Goal: Transaction & Acquisition: Purchase product/service

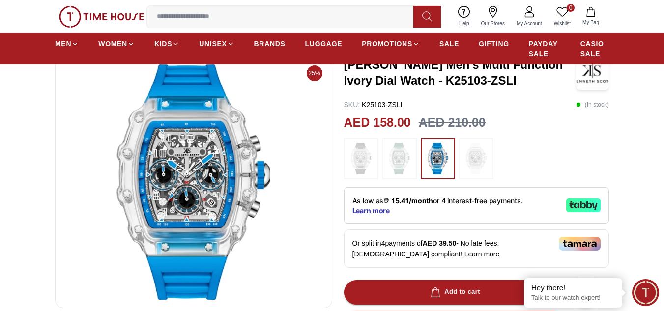
scroll to position [49, 0]
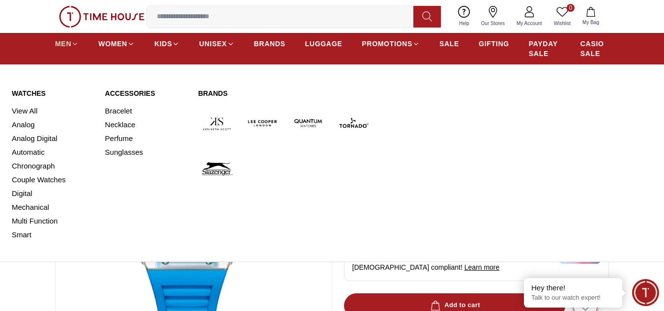
click at [64, 42] on span "MEN" at bounding box center [63, 44] width 16 height 10
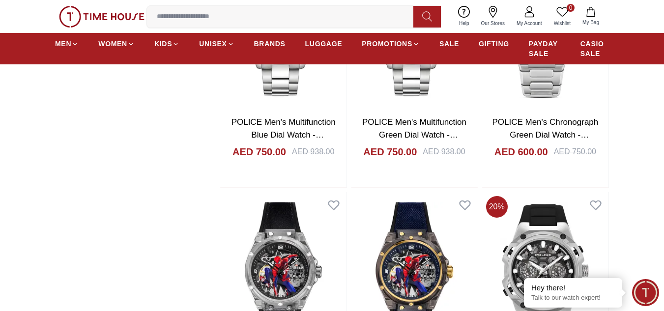
scroll to position [1277, 0]
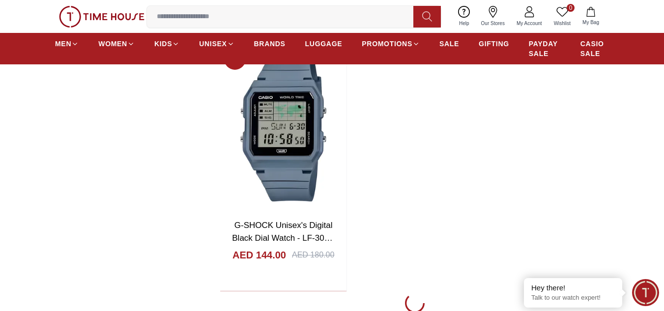
scroll to position [3634, 0]
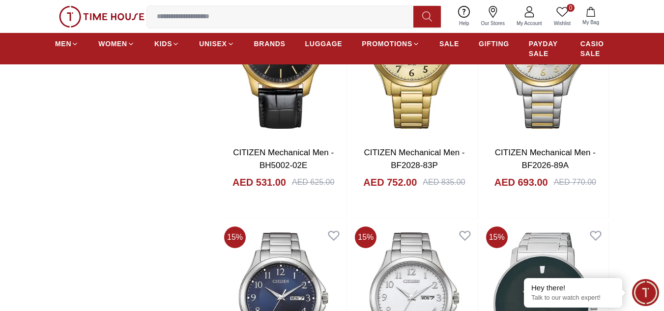
scroll to position [5009, 0]
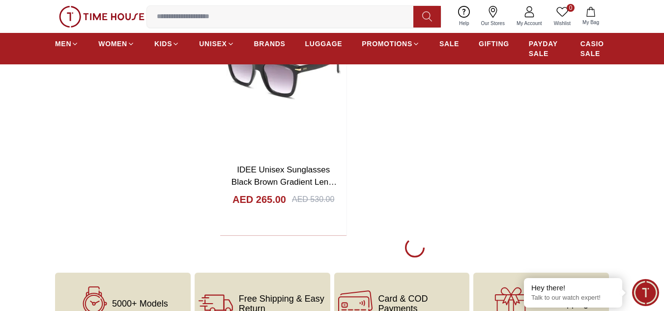
scroll to position [8644, 0]
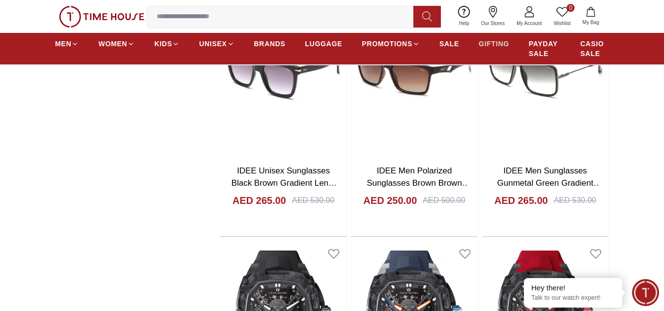
click at [496, 40] on span "GIFTING" at bounding box center [493, 44] width 30 height 10
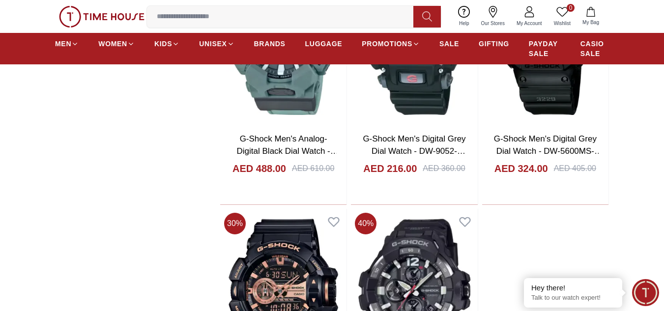
scroll to position [1621, 0]
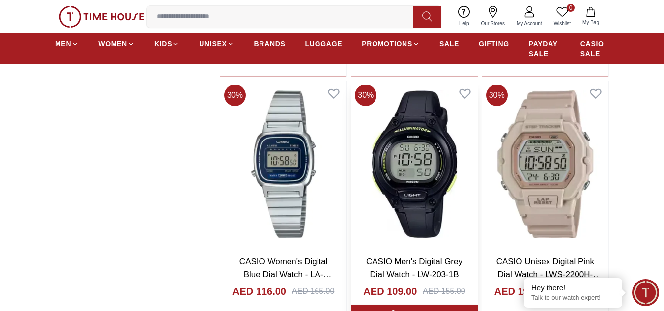
scroll to position [3094, 0]
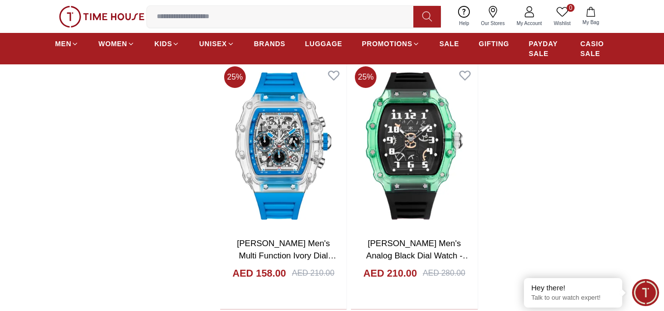
scroll to position [6827, 0]
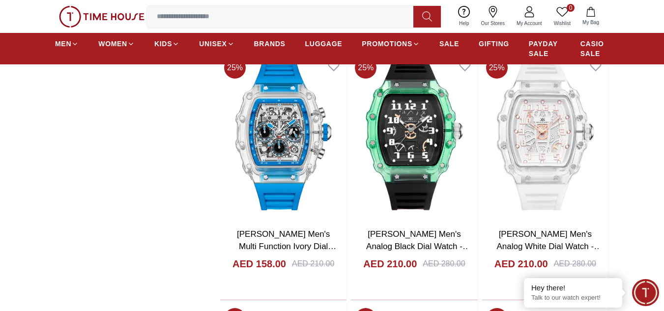
scroll to position [6827, 0]
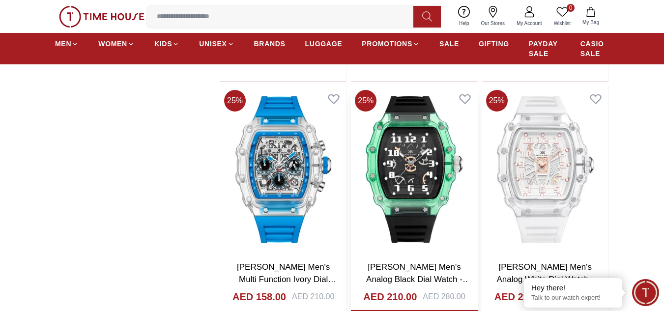
click at [429, 148] on img at bounding box center [414, 169] width 126 height 167
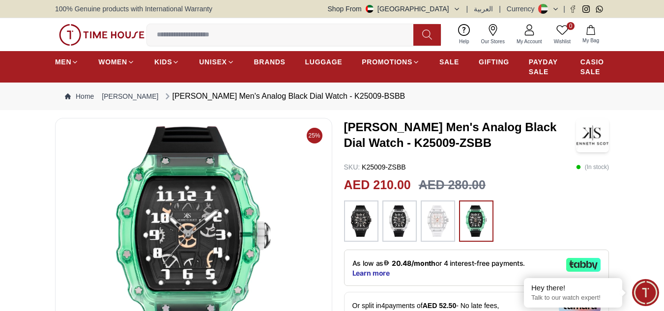
click at [429, 217] on img at bounding box center [437, 220] width 25 height 31
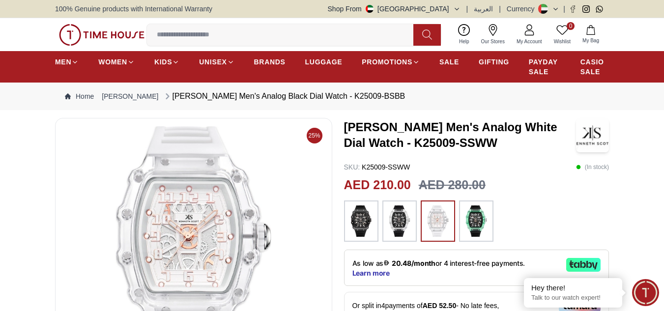
click at [407, 224] on img at bounding box center [399, 220] width 25 height 31
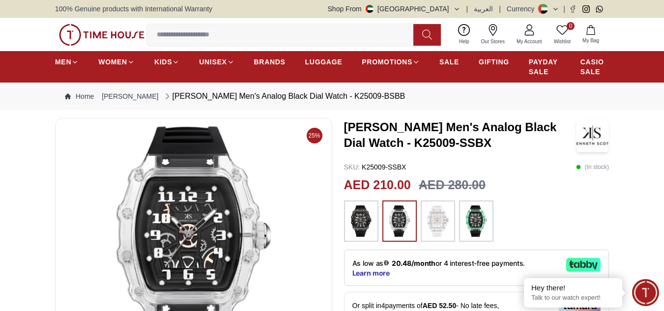
click at [450, 221] on div at bounding box center [437, 220] width 34 height 41
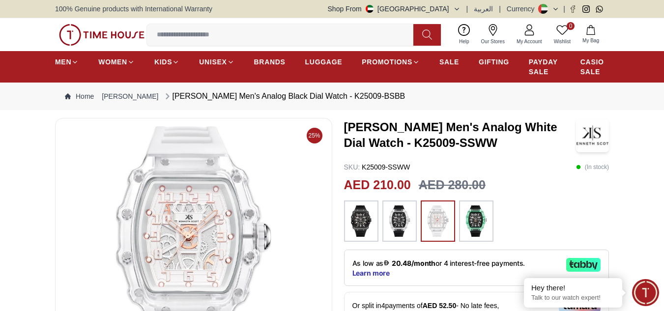
click at [471, 221] on img at bounding box center [476, 220] width 25 height 31
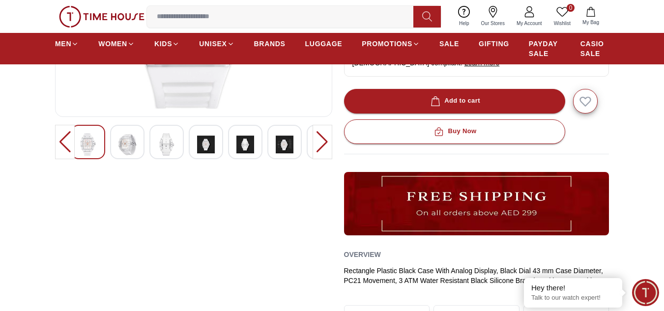
scroll to position [246, 0]
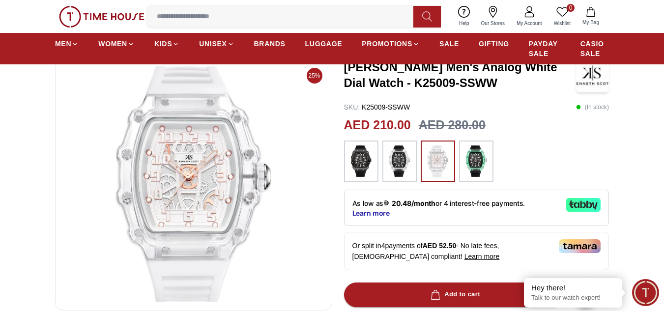
scroll to position [49, 0]
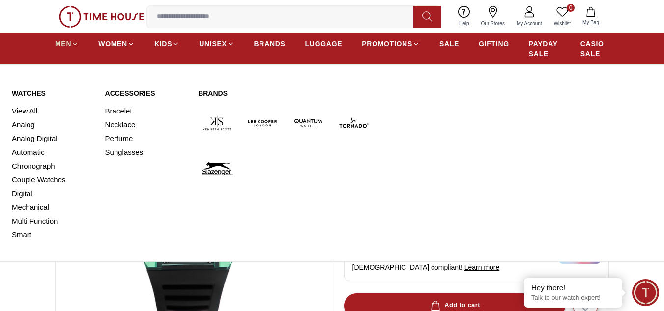
click at [68, 39] on span "MEN" at bounding box center [63, 44] width 16 height 10
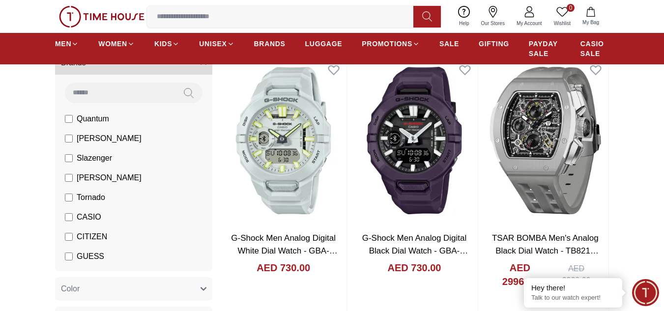
click at [73, 178] on label "[PERSON_NAME]" at bounding box center [103, 178] width 77 height 12
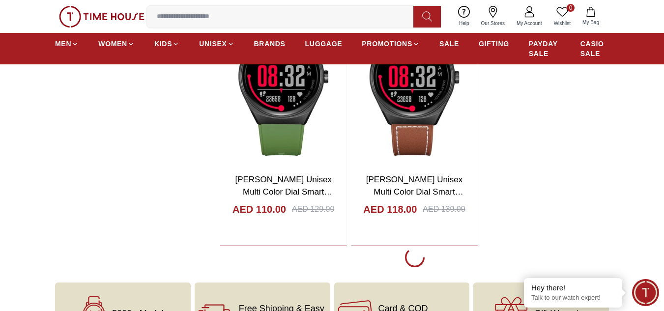
scroll to position [1768, 0]
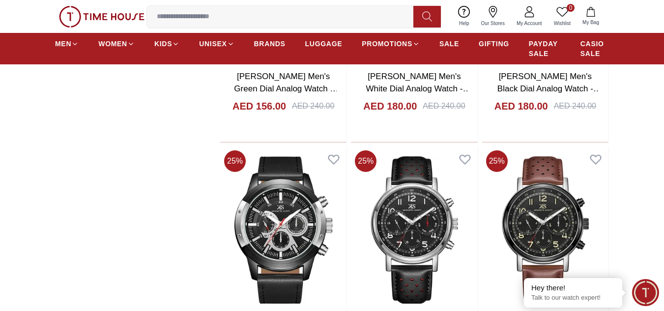
scroll to position [4371, 0]
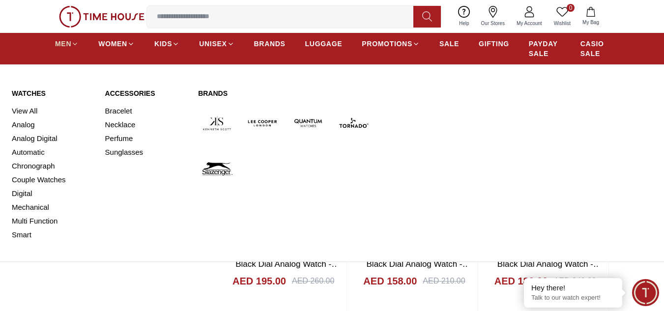
click at [71, 43] on icon at bounding box center [74, 43] width 7 height 7
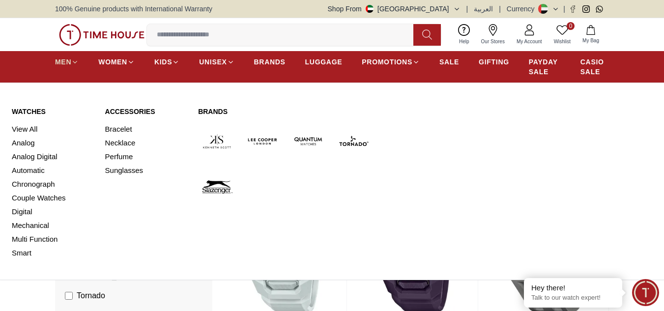
click at [63, 63] on span "MEN" at bounding box center [63, 62] width 16 height 10
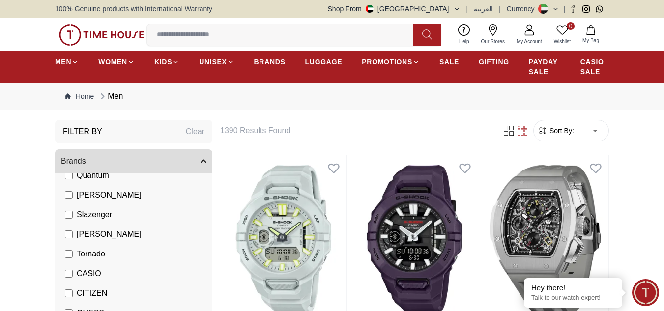
scroll to position [98, 0]
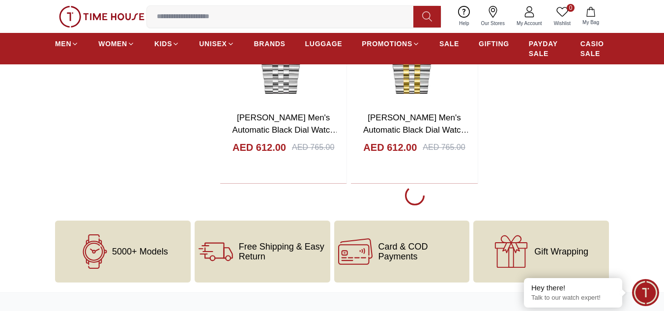
scroll to position [1719, 0]
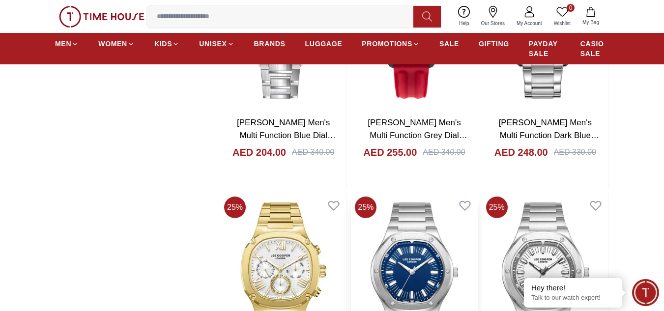
scroll to position [2456, 0]
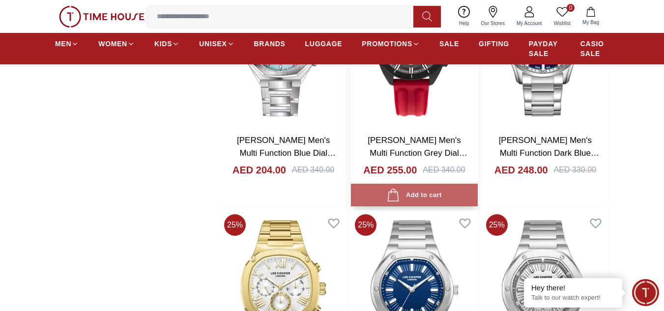
click at [407, 190] on div "Add to cart" at bounding box center [414, 195] width 55 height 13
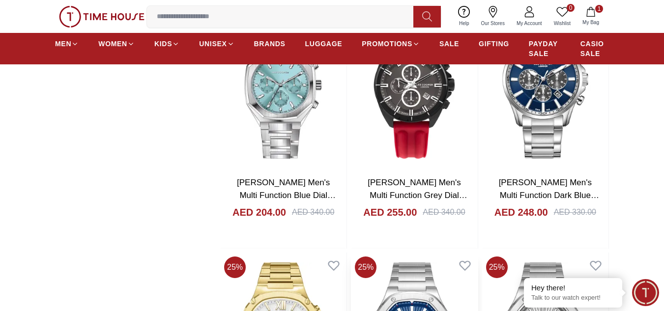
scroll to position [2357, 0]
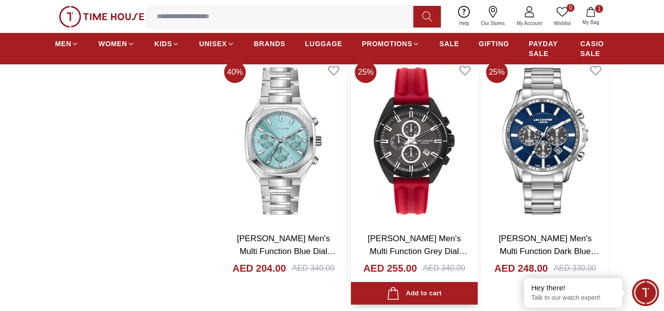
click at [399, 158] on img at bounding box center [414, 140] width 126 height 167
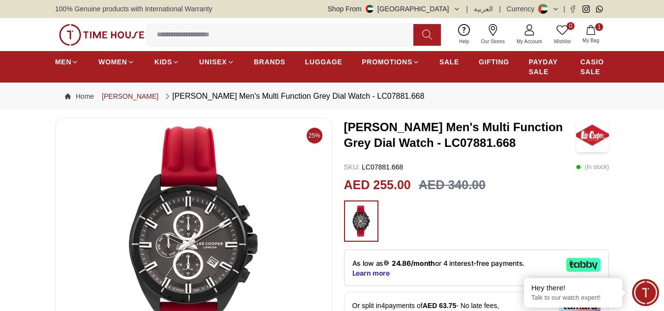
click at [130, 97] on link "[PERSON_NAME]" at bounding box center [130, 96] width 56 height 10
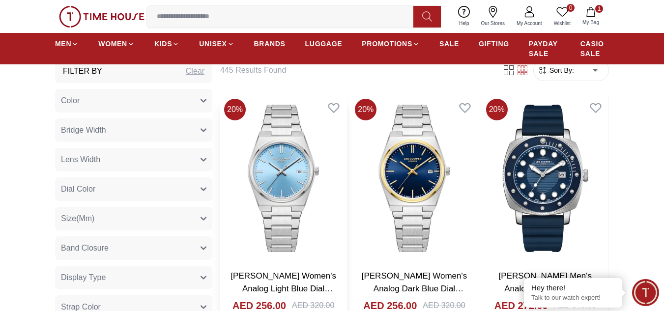
scroll to position [393, 0]
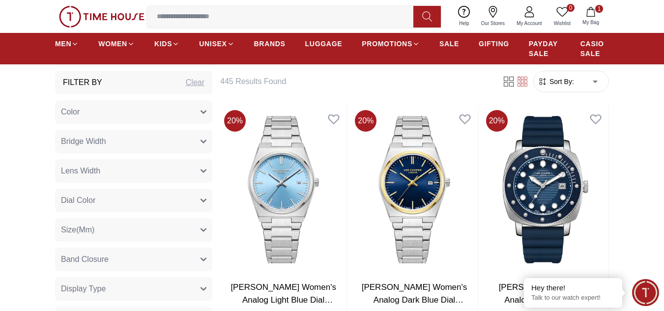
click at [135, 121] on button "Color" at bounding box center [133, 112] width 157 height 24
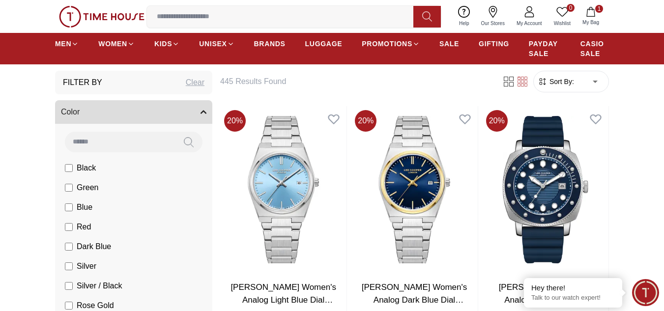
click at [135, 121] on button "Color" at bounding box center [133, 112] width 157 height 24
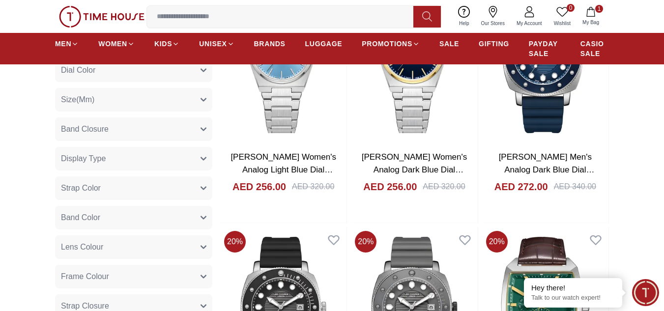
scroll to position [540, 0]
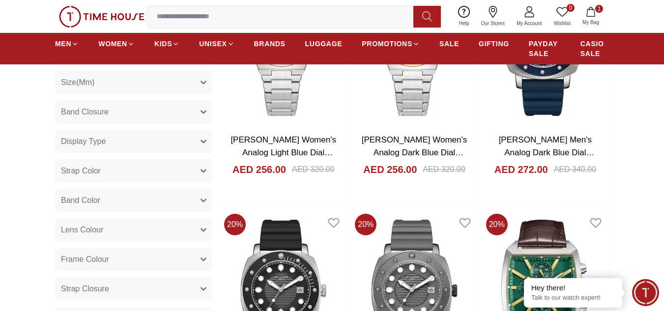
click at [132, 177] on button "Strap Color" at bounding box center [133, 171] width 157 height 24
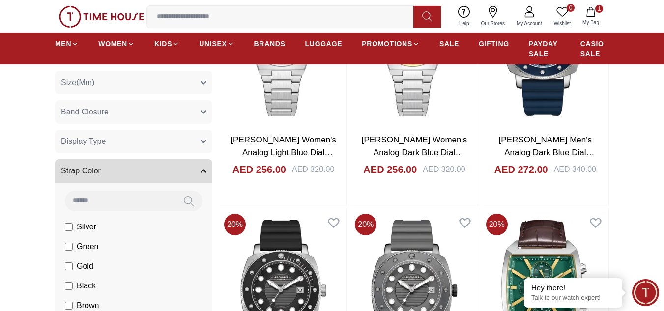
click at [132, 177] on button "Strap Color" at bounding box center [133, 171] width 157 height 24
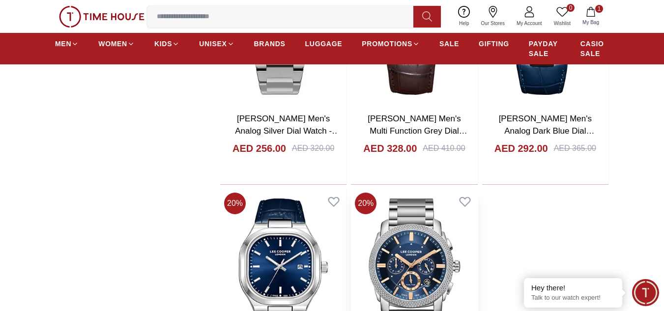
scroll to position [2063, 0]
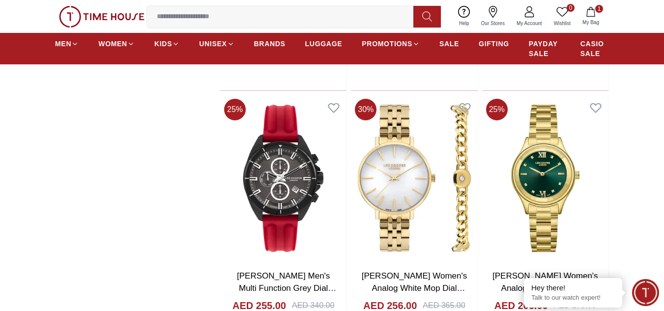
scroll to position [4175, 0]
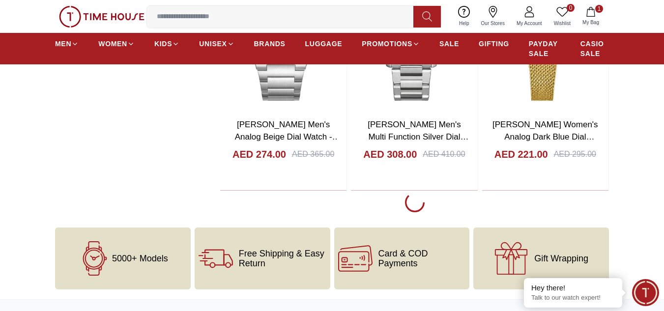
scroll to position [5304, 0]
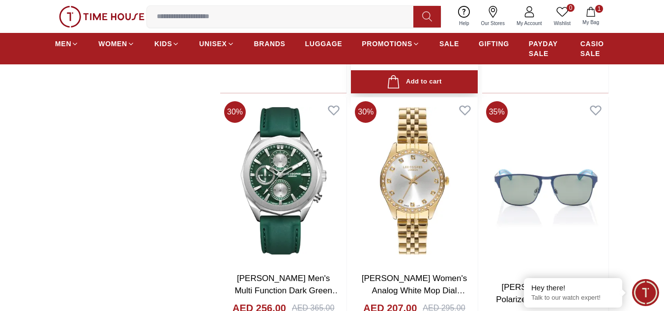
scroll to position [8251, 0]
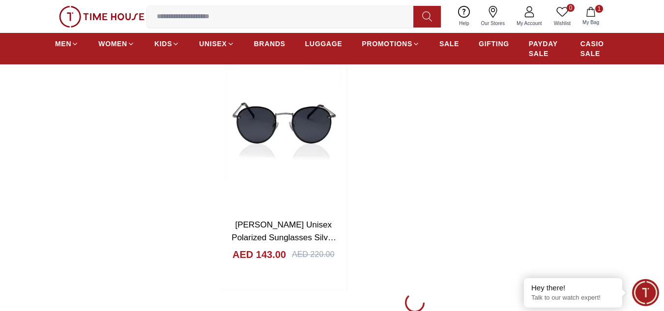
scroll to position [8742, 0]
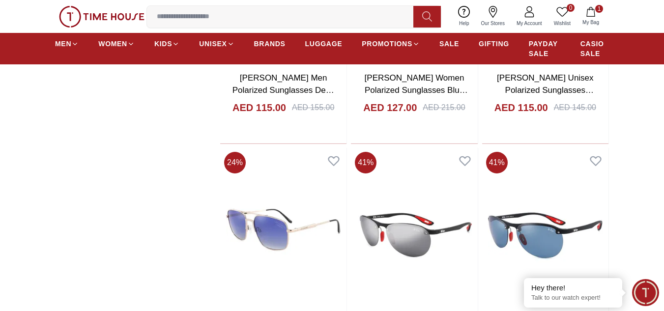
scroll to position [10461, 0]
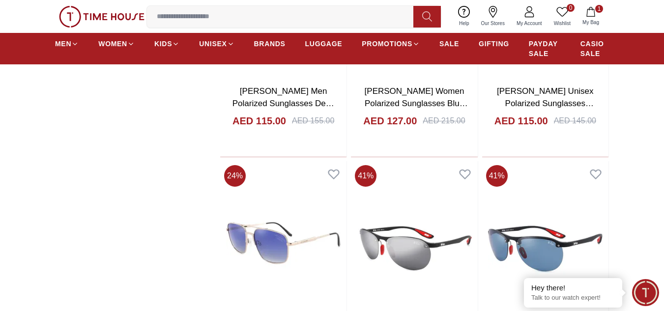
click at [589, 18] on button "1 My Bag" at bounding box center [590, 16] width 28 height 23
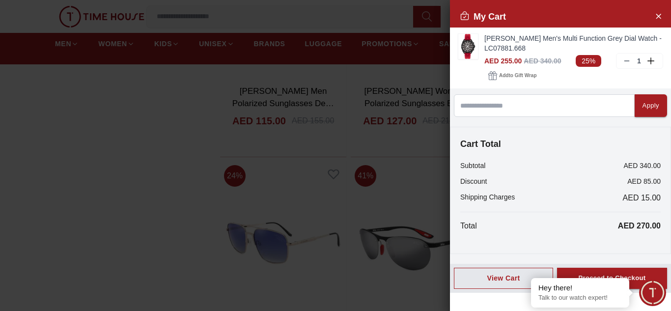
click at [237, 206] on div at bounding box center [335, 155] width 671 height 311
click at [391, 172] on div at bounding box center [335, 155] width 671 height 311
click at [654, 12] on icon "Close Account" at bounding box center [658, 16] width 8 height 12
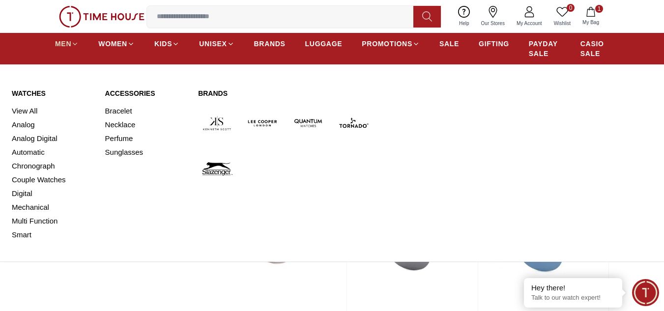
click at [70, 41] on span "MEN" at bounding box center [63, 44] width 16 height 10
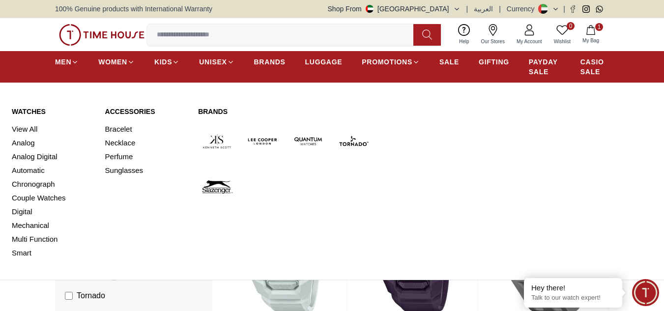
click at [74, 52] on nav "MEN WOMEN KIDS UNISEX BRANDS LUGGAGE PROMOTIONS SALE GIFTING PAYDAY SALE CASIO …" at bounding box center [331, 66] width 553 height 31
click at [73, 59] on icon at bounding box center [74, 61] width 7 height 7
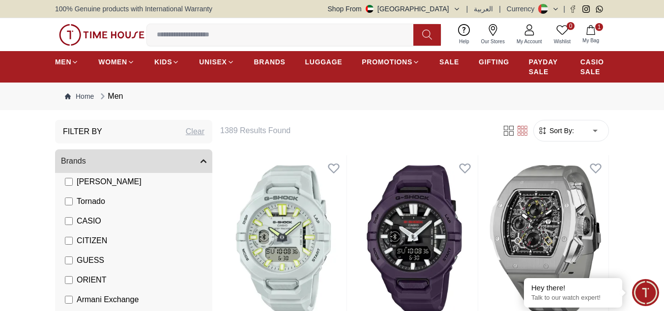
scroll to position [98, 0]
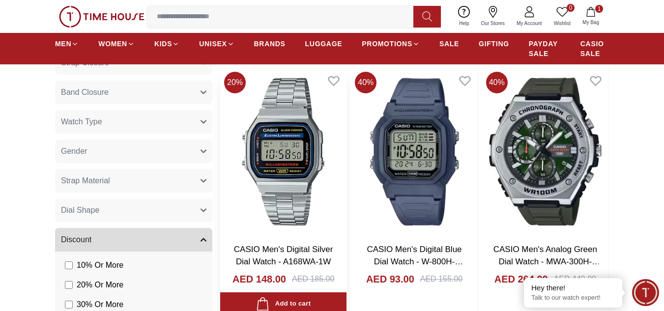
scroll to position [638, 0]
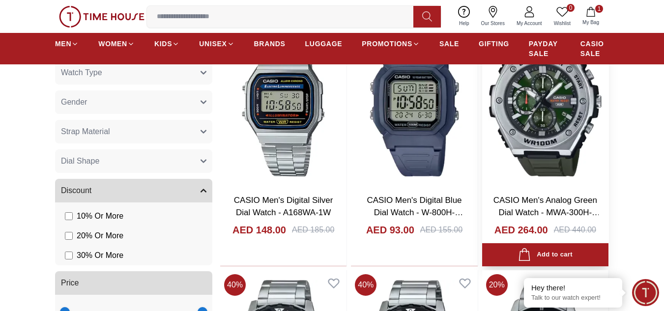
click at [569, 117] on img at bounding box center [545, 102] width 126 height 167
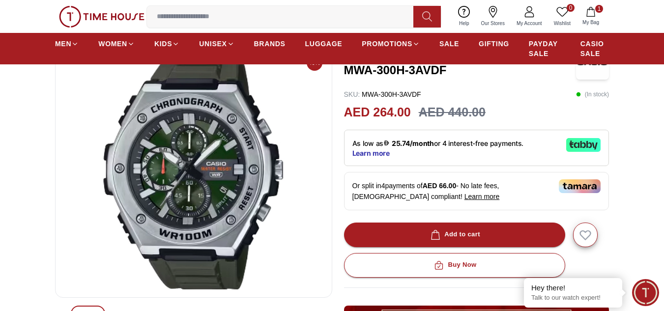
scroll to position [49, 0]
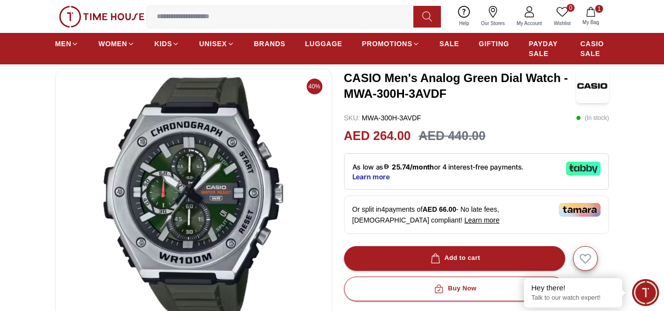
drag, startPoint x: 192, startPoint y: 230, endPoint x: 174, endPoint y: 219, distance: 20.7
click at [174, 219] on img at bounding box center [193, 195] width 260 height 236
click at [140, 136] on img at bounding box center [193, 195] width 260 height 236
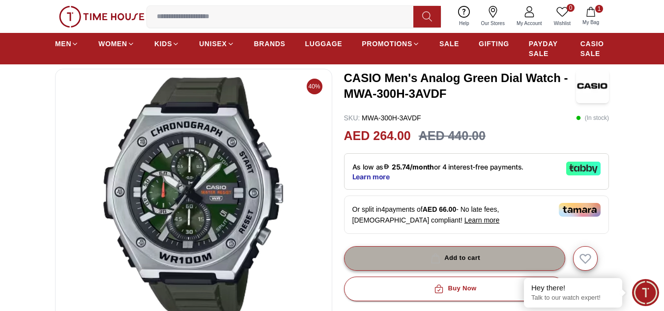
click at [421, 256] on button "Add to cart" at bounding box center [454, 258] width 221 height 25
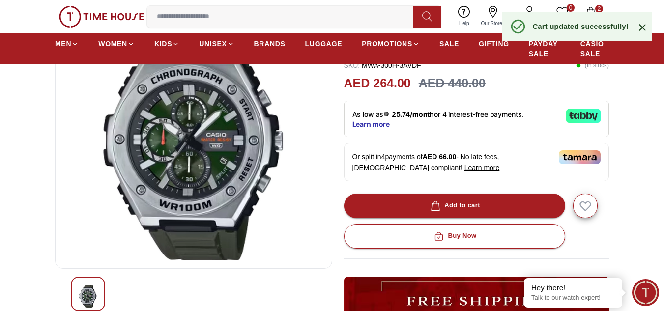
scroll to position [0, 0]
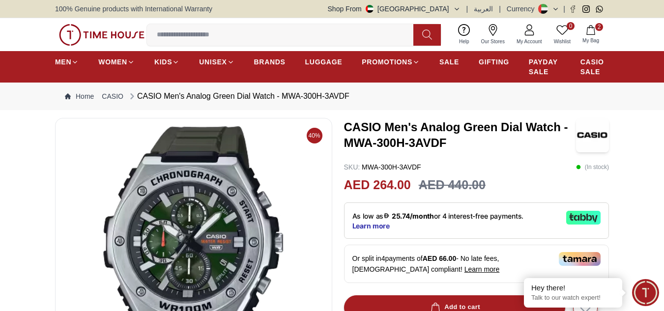
click at [190, 96] on div "CASIO Men's Analog Green Dial Watch - MWA-300H-3AVDF" at bounding box center [238, 96] width 222 height 12
click at [133, 94] on icon "Breadcrumb" at bounding box center [132, 96] width 6 height 6
click at [106, 94] on link "CASIO" at bounding box center [113, 96] width 22 height 10
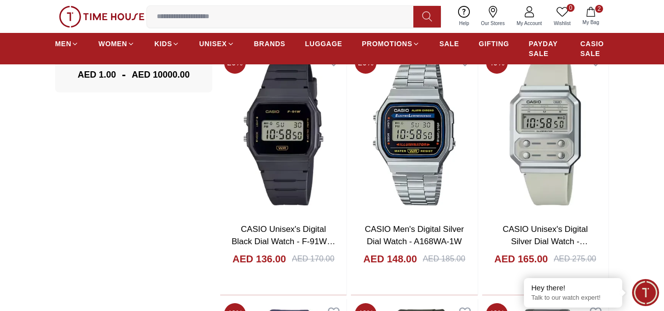
scroll to position [933, 0]
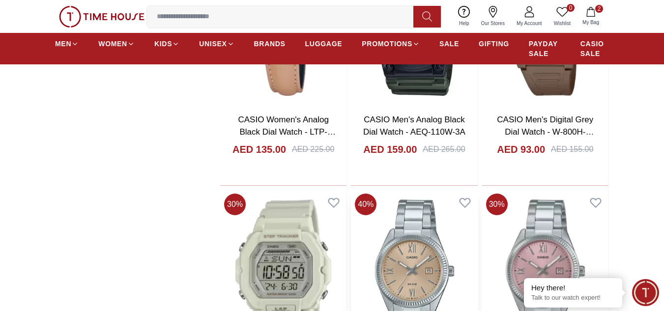
scroll to position [3782, 0]
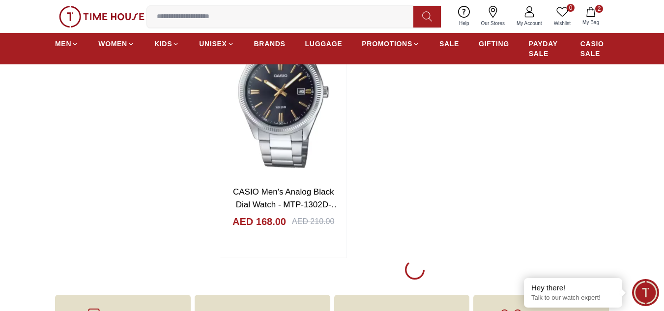
scroll to position [8644, 0]
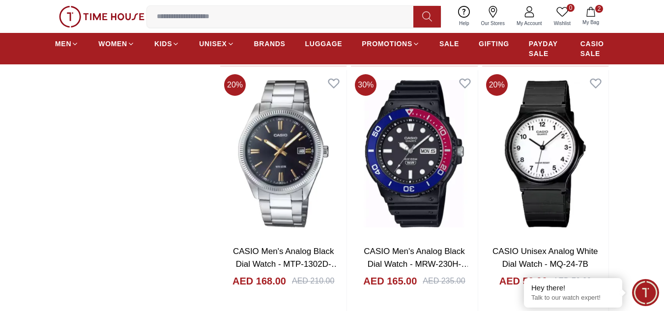
scroll to position [8693, 0]
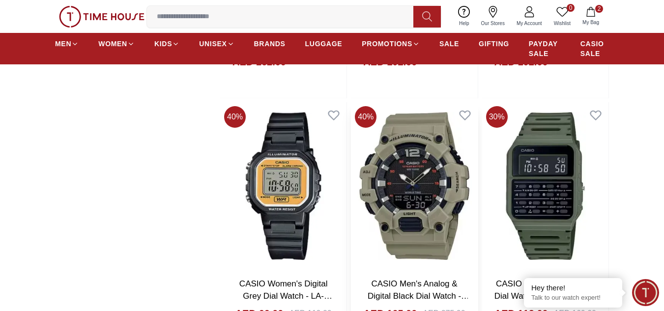
scroll to position [10166, 0]
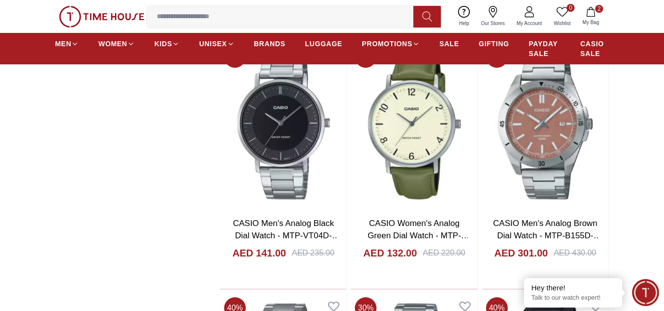
scroll to position [12425, 0]
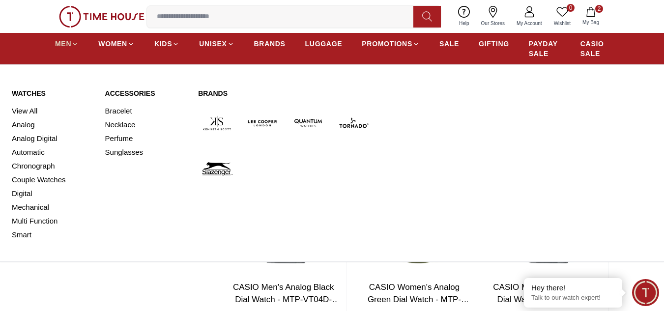
click at [58, 49] on link "MEN" at bounding box center [67, 44] width 24 height 18
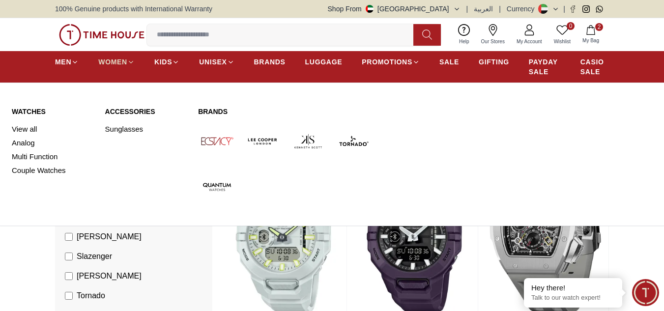
click at [108, 57] on span "WOMEN" at bounding box center [112, 62] width 29 height 10
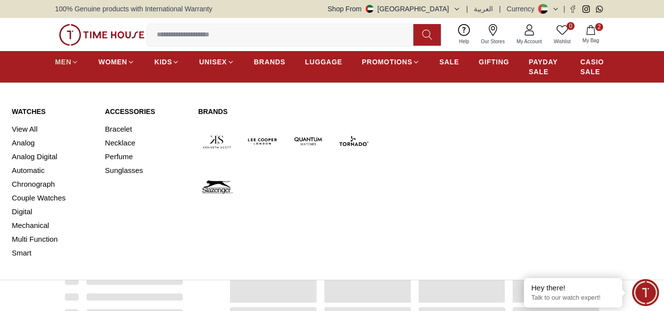
click at [63, 57] on span "MEN" at bounding box center [63, 62] width 16 height 10
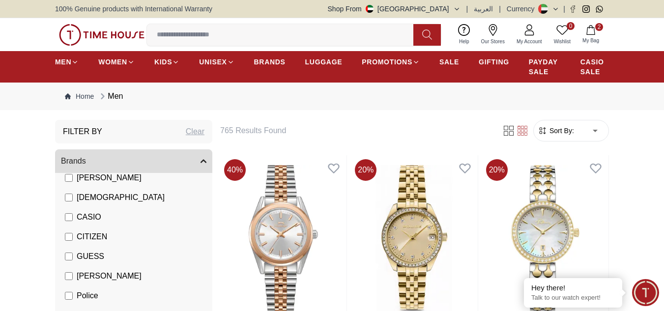
scroll to position [98, 0]
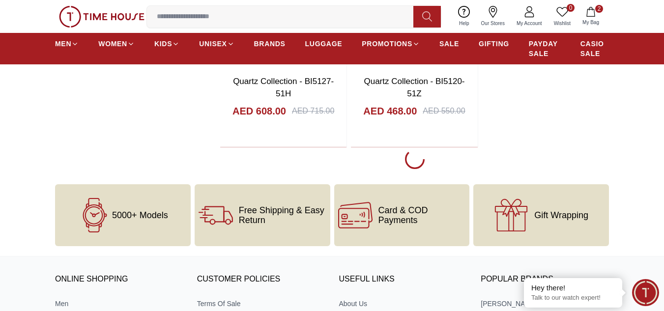
scroll to position [1817, 0]
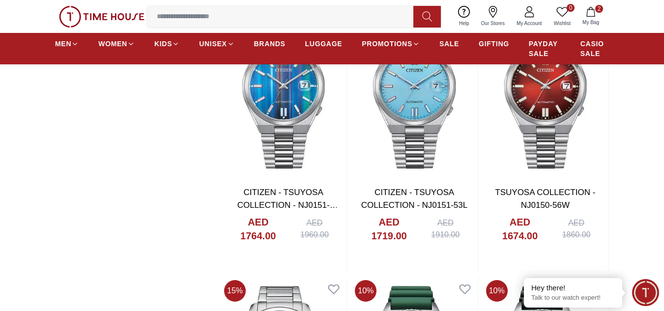
scroll to position [2750, 0]
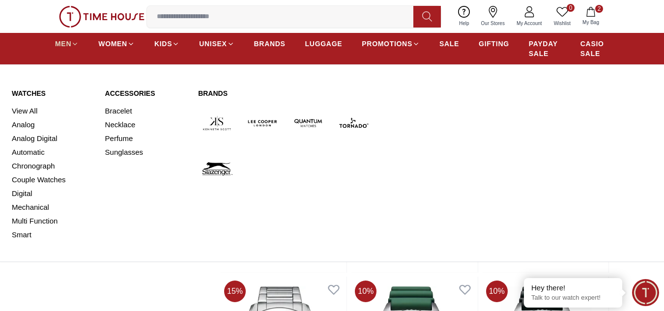
click at [63, 42] on span "MEN" at bounding box center [63, 44] width 16 height 10
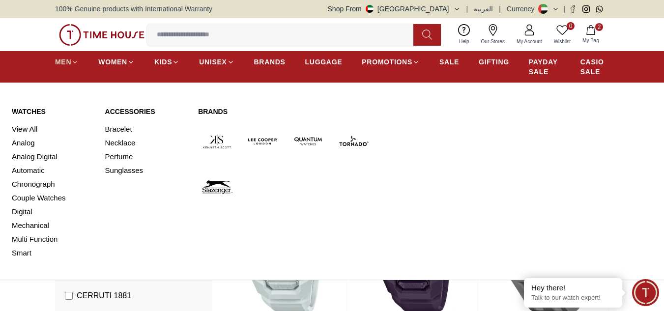
click at [71, 62] on icon at bounding box center [74, 61] width 7 height 7
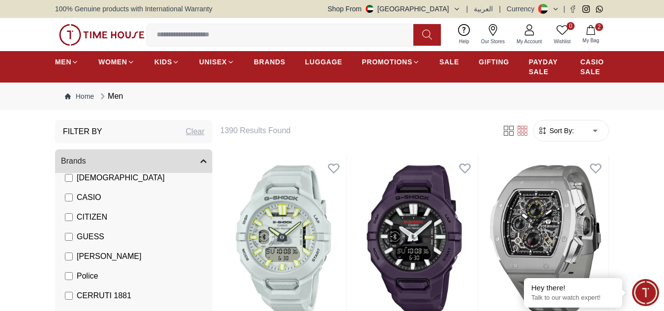
click at [65, 231] on label "GUESS" at bounding box center [84, 237] width 39 height 12
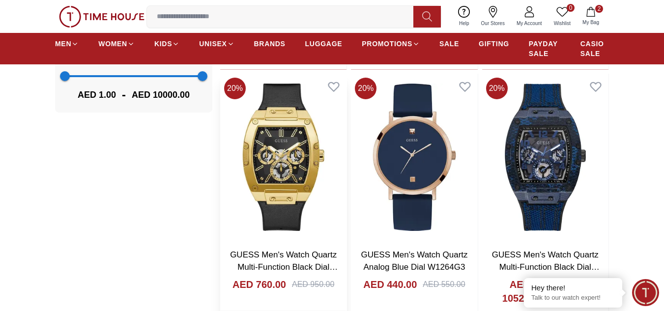
scroll to position [884, 0]
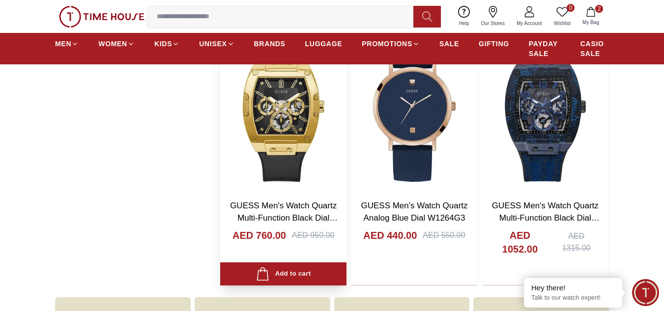
click at [278, 146] on img at bounding box center [283, 108] width 126 height 167
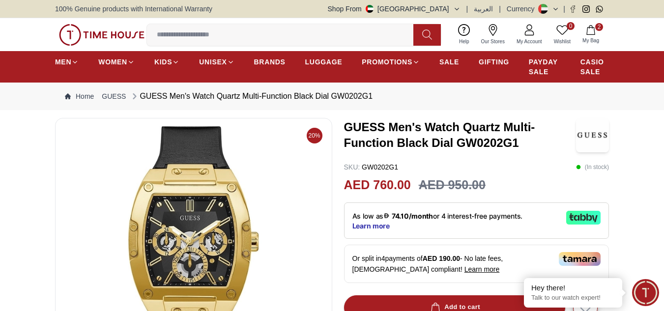
click at [156, 97] on div "GUESS Men's Watch Quartz Multi-Function Black Dial GW0202G1" at bounding box center [251, 96] width 243 height 12
click at [106, 91] on ol "Home GUESS GUESS Men's Watch Quartz Multi-Function Black Dial GW0202G1" at bounding box center [218, 96] width 307 height 12
click at [108, 92] on link "GUESS" at bounding box center [114, 96] width 24 height 10
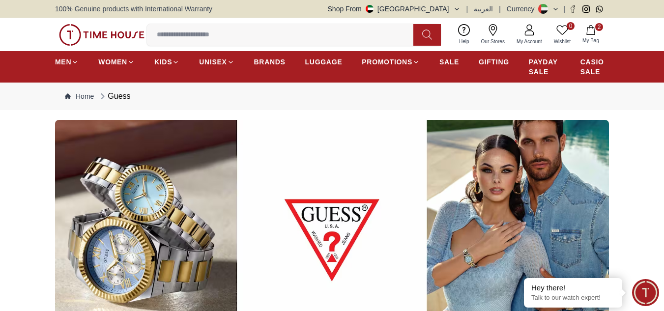
click at [95, 100] on ol "Home Guess" at bounding box center [98, 96] width 66 height 12
click at [90, 98] on link "Home" at bounding box center [79, 96] width 29 height 10
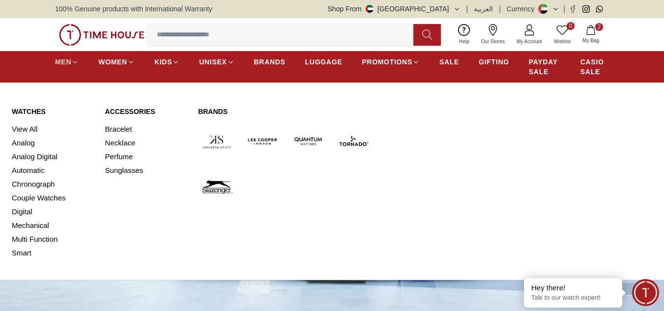
click at [67, 63] on span "MEN" at bounding box center [63, 62] width 16 height 10
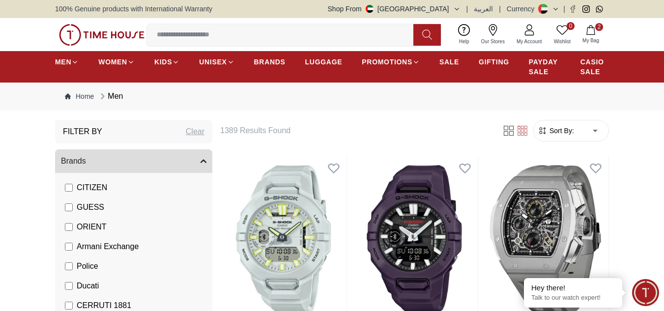
scroll to position [196, 0]
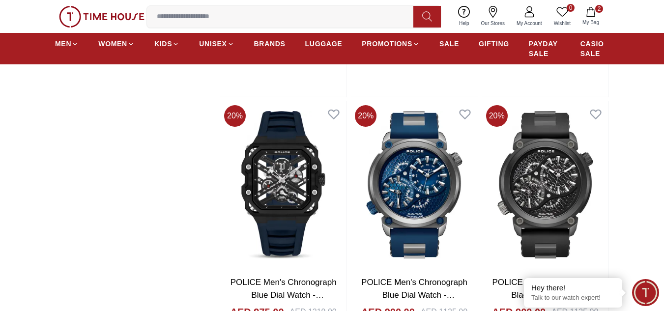
scroll to position [1326, 0]
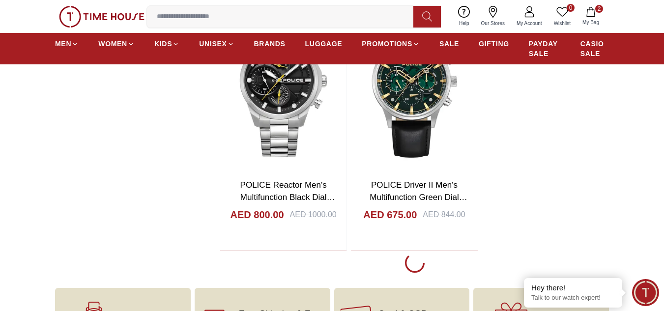
scroll to position [1670, 0]
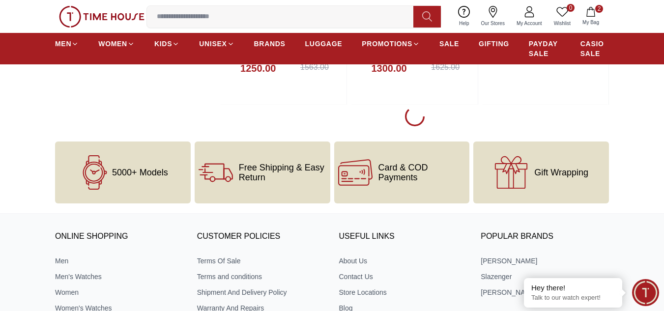
scroll to position [5157, 0]
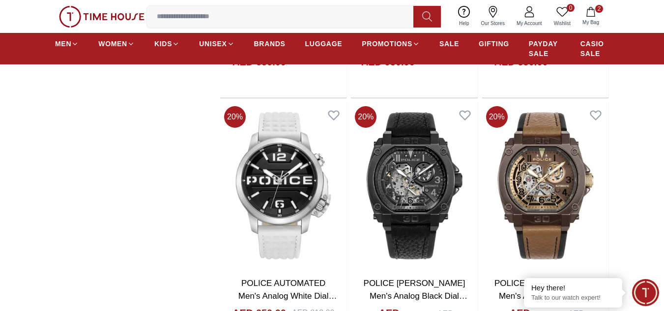
scroll to position [6679, 0]
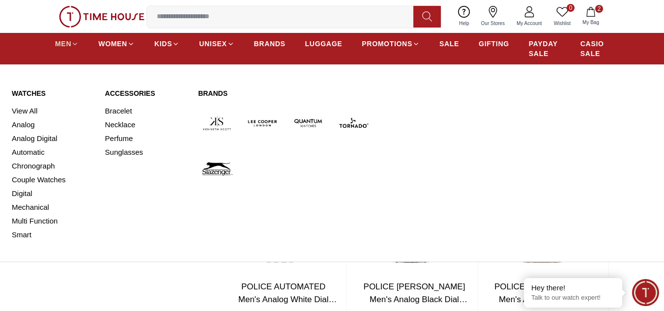
click at [68, 44] on span "MEN" at bounding box center [63, 44] width 16 height 10
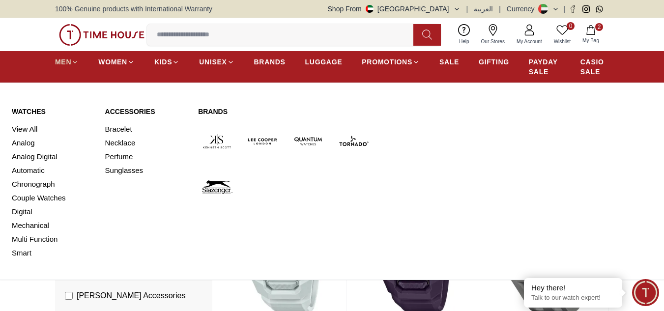
click at [73, 61] on icon at bounding box center [74, 61] width 7 height 7
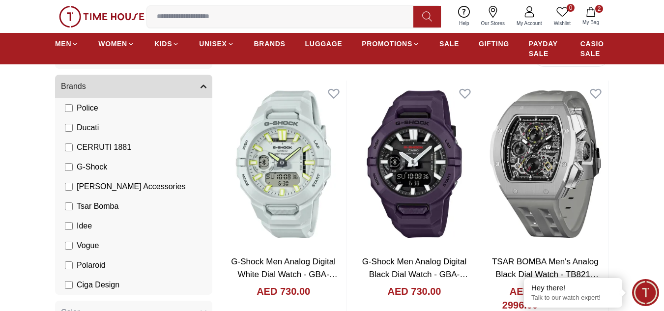
scroll to position [98, 0]
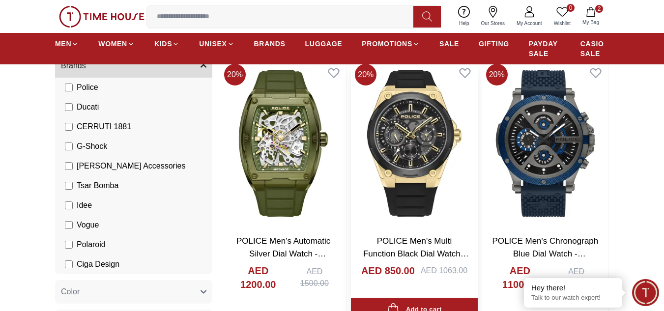
scroll to position [98, 0]
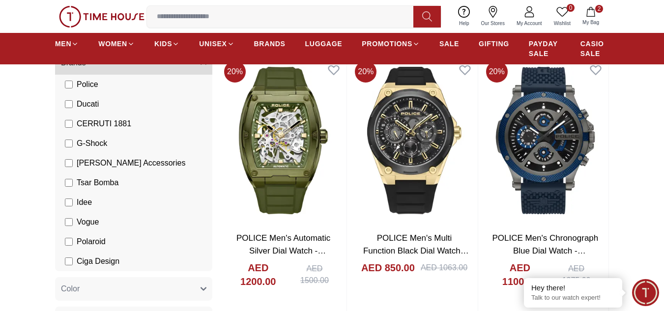
click at [68, 77] on li "Police" at bounding box center [135, 85] width 153 height 20
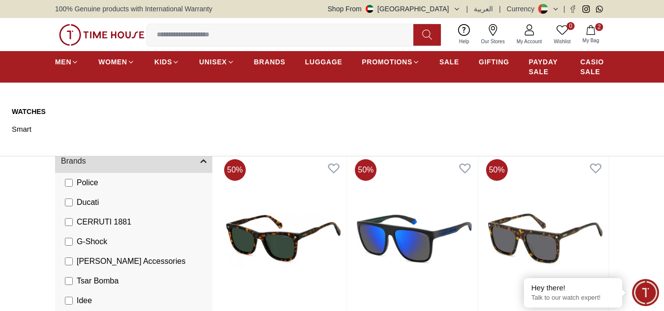
click at [249, 55] on ul "MEN WOMEN KIDS UNISEX BRANDS LUGGAGE PROMOTIONS SALE GIFTING PAYDAY SALE CASIO …" at bounding box center [331, 67] width 553 height 28
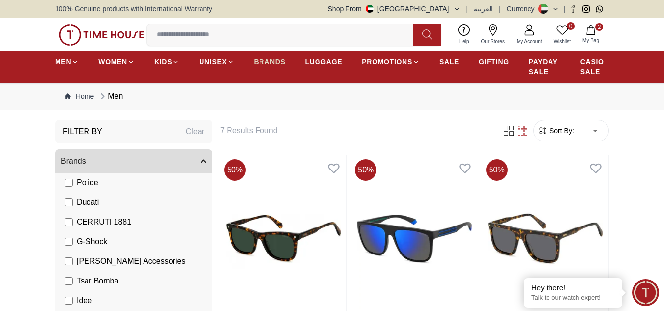
click at [256, 59] on span "BRANDS" at bounding box center [269, 62] width 31 height 10
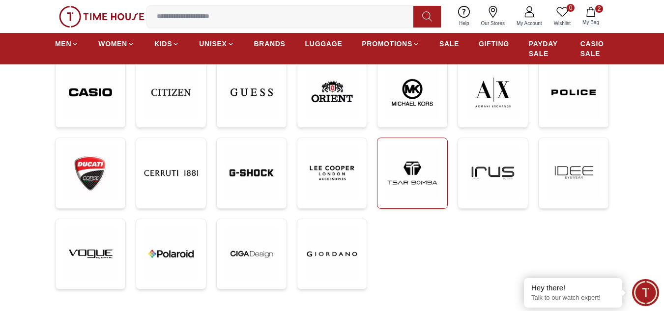
scroll to position [295, 0]
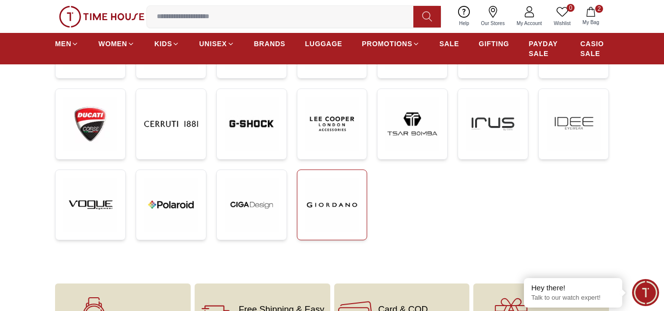
click at [336, 207] on img at bounding box center [332, 205] width 54 height 54
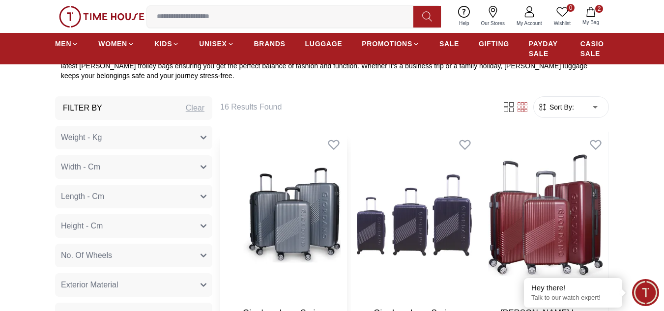
scroll to position [393, 0]
click at [280, 39] on span "BRANDS" at bounding box center [269, 44] width 31 height 10
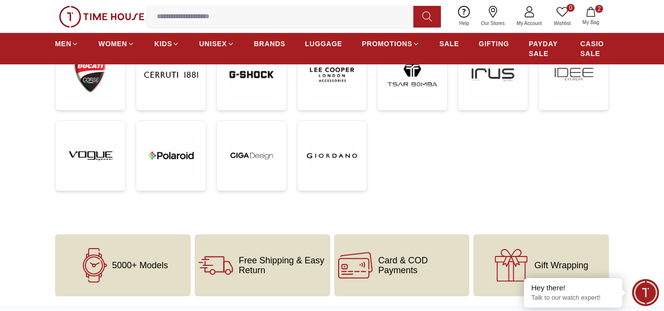
scroll to position [393, 0]
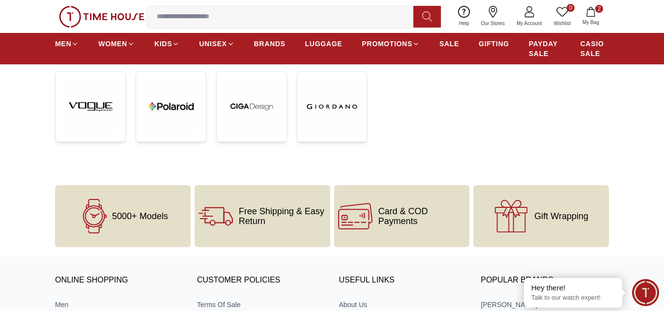
click at [169, 215] on div "5000+ Models" at bounding box center [123, 216] width 136 height 62
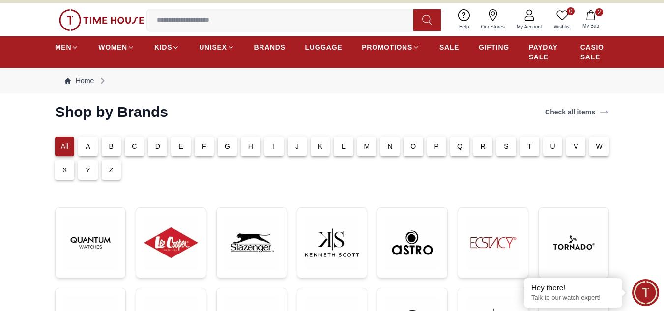
scroll to position [0, 0]
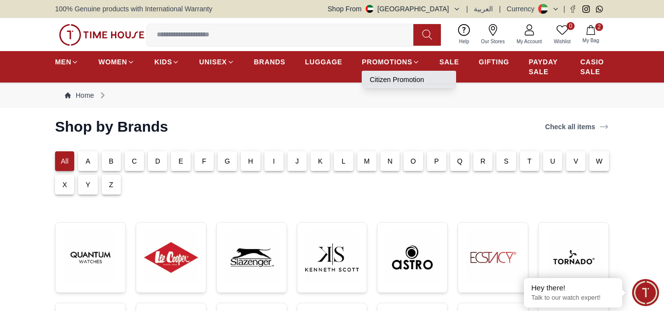
click at [382, 74] on li "Citizen Promotion" at bounding box center [408, 80] width 94 height 18
click at [381, 81] on link "Citizen Promotion" at bounding box center [408, 80] width 79 height 10
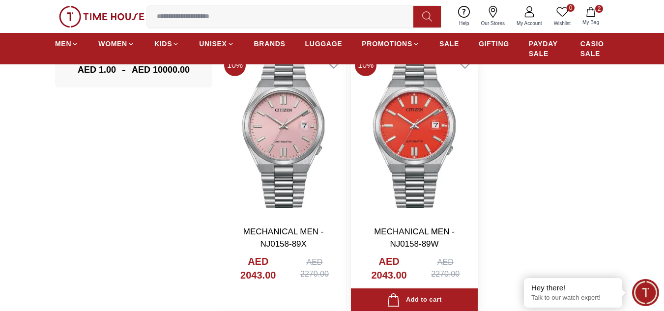
scroll to position [442, 0]
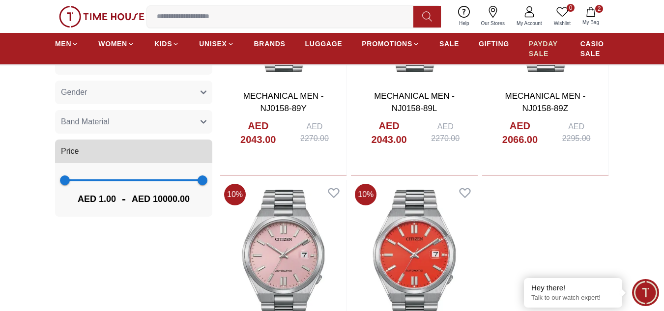
click at [538, 47] on span "PAYDAY SALE" at bounding box center [544, 49] width 32 height 20
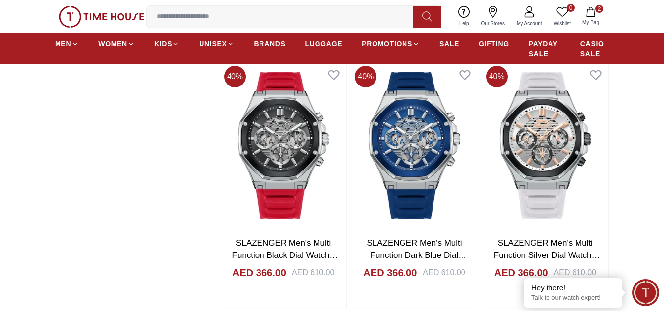
scroll to position [1572, 0]
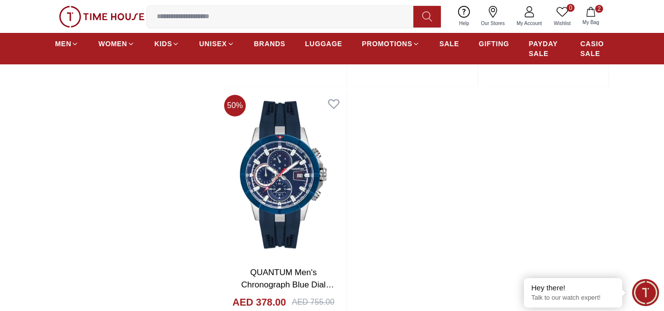
scroll to position [3585, 0]
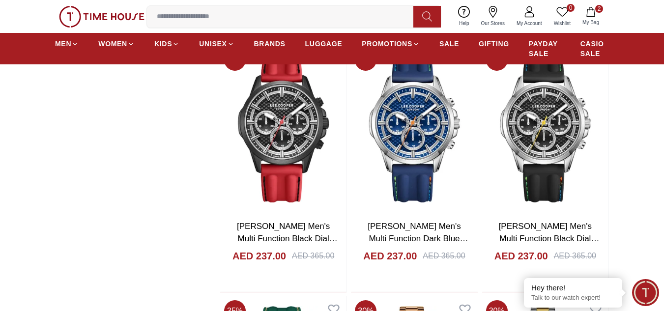
scroll to position [4862, 0]
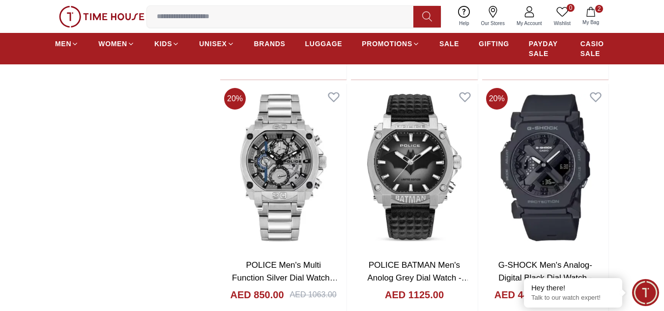
scroll to position [6335, 0]
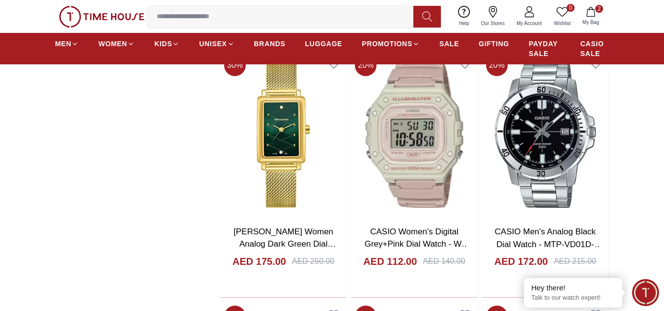
scroll to position [7121, 0]
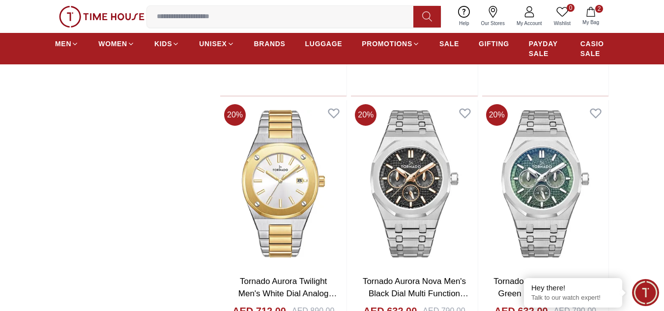
scroll to position [11099, 0]
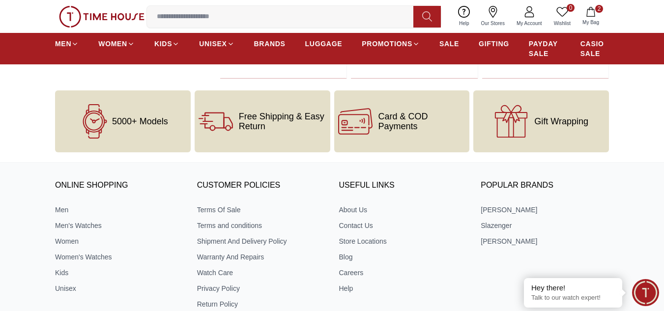
scroll to position [12622, 0]
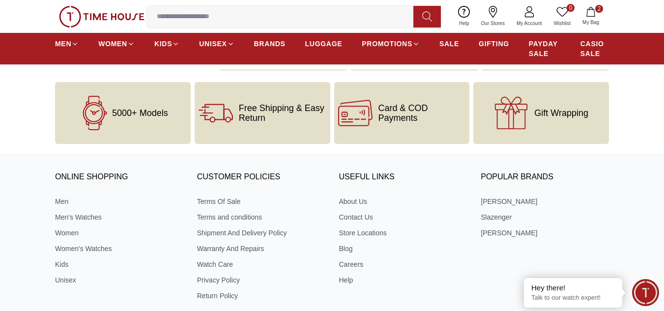
drag, startPoint x: 589, startPoint y: 43, endPoint x: 578, endPoint y: 55, distance: 16.0
click at [590, 43] on span "CASIO SALE" at bounding box center [594, 49] width 28 height 20
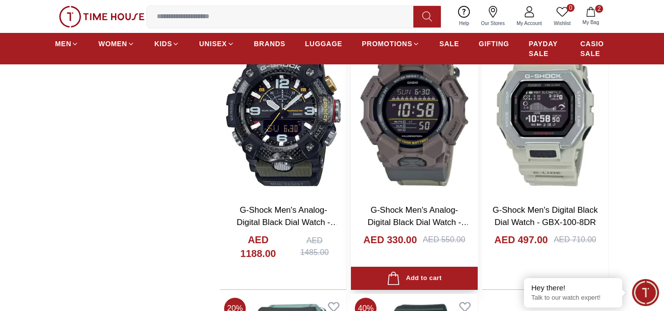
scroll to position [1621, 0]
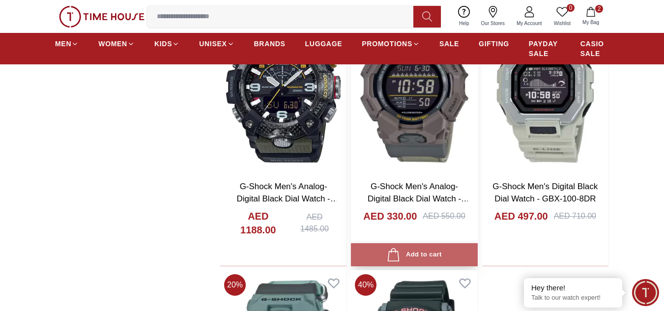
click at [417, 256] on div "Add to cart" at bounding box center [414, 254] width 55 height 13
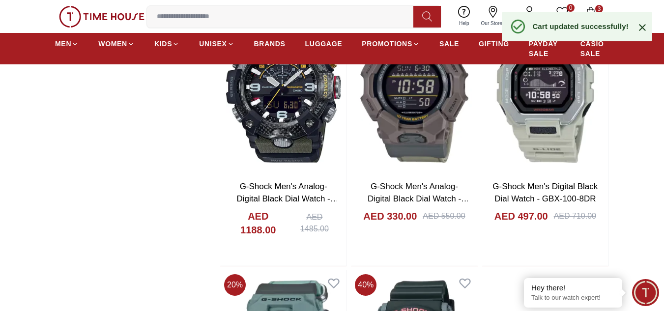
click at [645, 27] on icon at bounding box center [642, 28] width 12 height 12
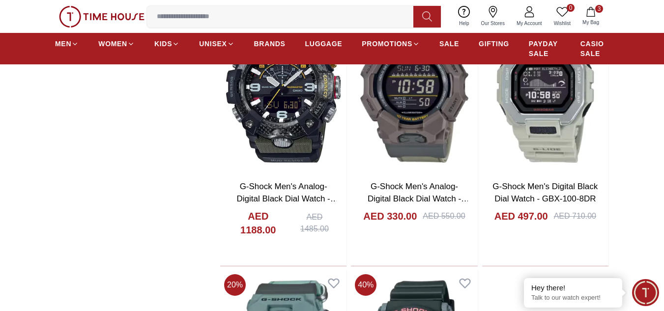
click at [597, 16] on button "3 My Bag" at bounding box center [590, 16] width 28 height 23
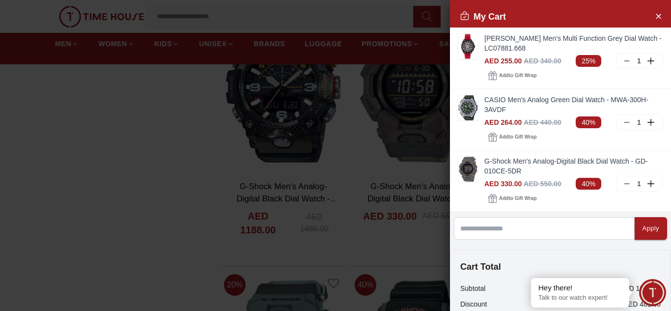
click at [294, 209] on div at bounding box center [335, 155] width 671 height 311
click at [148, 156] on div at bounding box center [335, 155] width 671 height 311
click at [650, 13] on button "Close Account" at bounding box center [658, 16] width 16 height 16
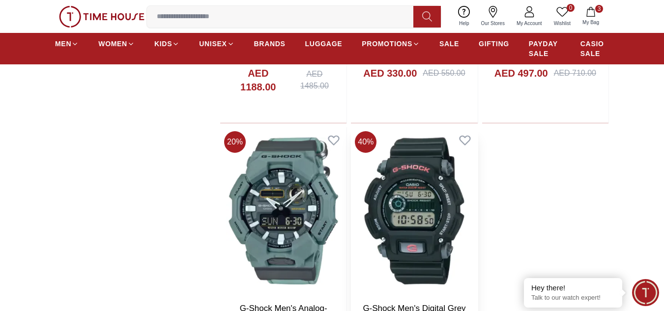
scroll to position [1768, 0]
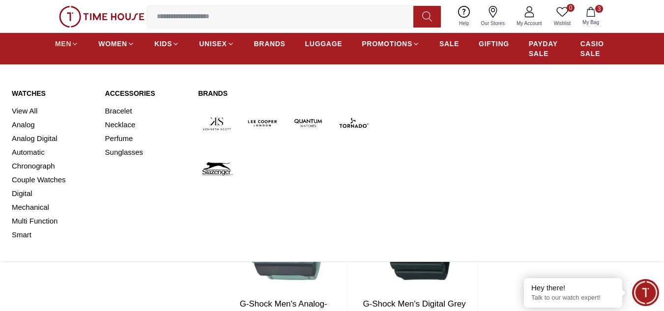
click at [72, 42] on icon at bounding box center [74, 43] width 7 height 7
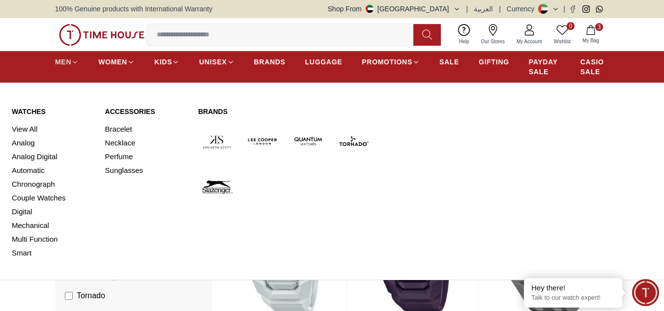
click at [66, 60] on span "MEN" at bounding box center [63, 62] width 16 height 10
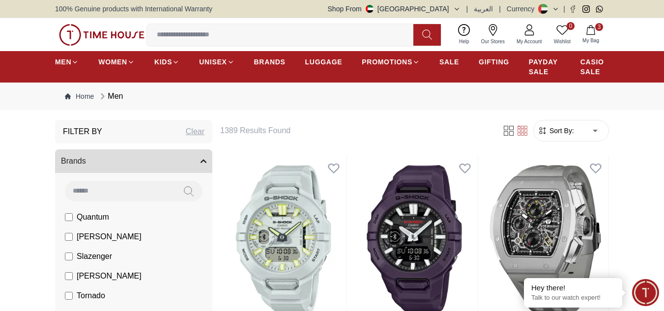
click at [74, 216] on label "Quantum" at bounding box center [87, 217] width 44 height 12
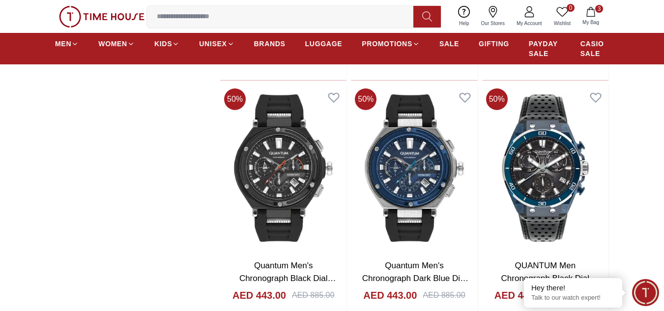
scroll to position [1080, 0]
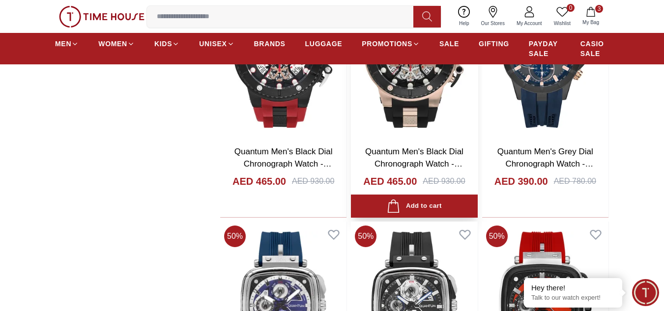
scroll to position [2750, 0]
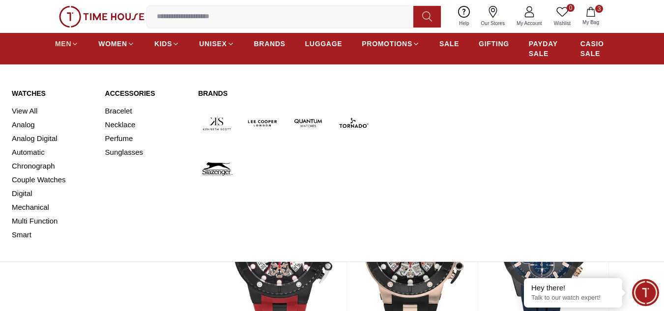
click at [61, 49] on link "MEN" at bounding box center [67, 44] width 24 height 18
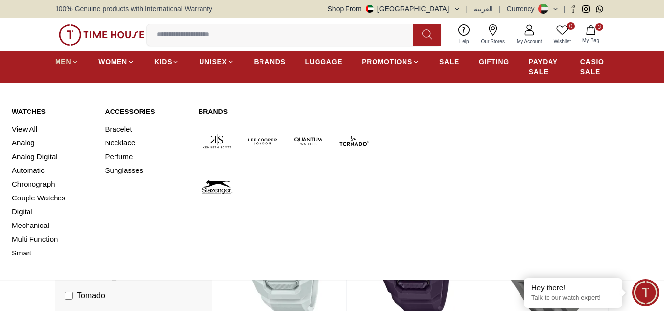
click at [68, 63] on span "MEN" at bounding box center [63, 62] width 16 height 10
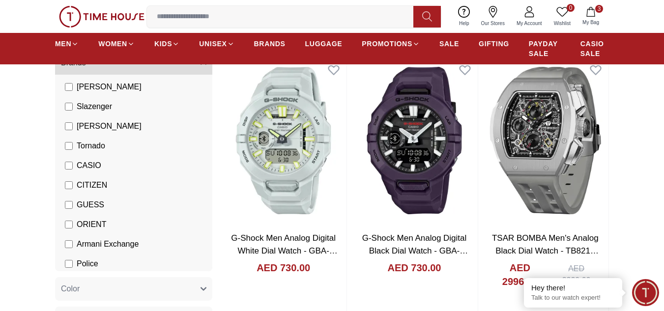
scroll to position [34, 0]
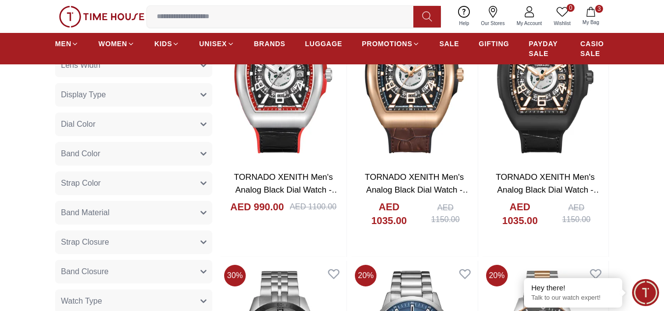
scroll to position [393, 0]
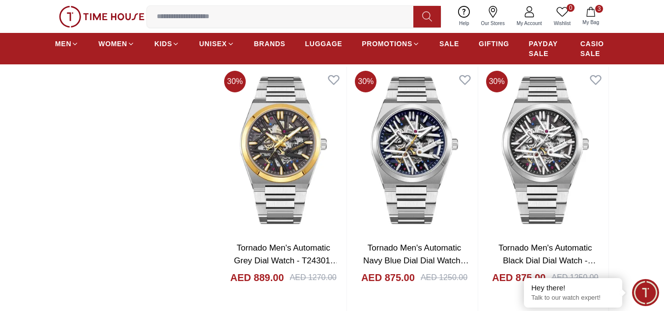
scroll to position [2406, 0]
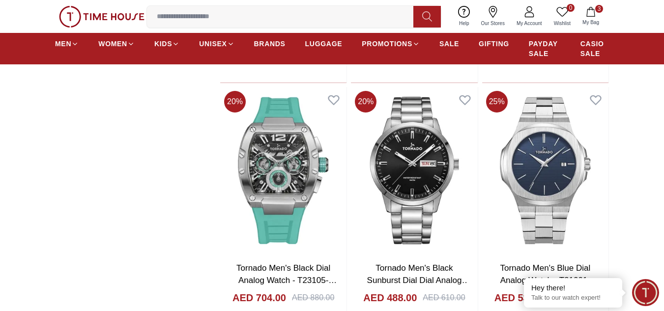
scroll to position [4125, 0]
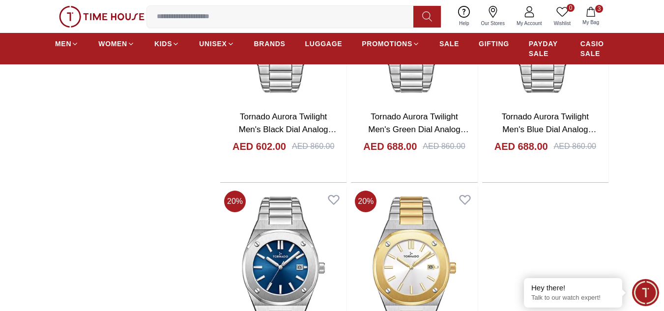
scroll to position [6679, 0]
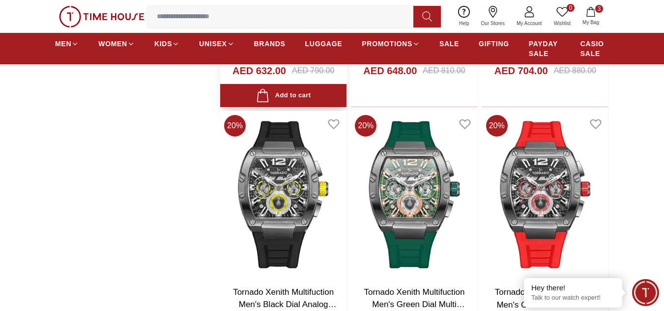
scroll to position [7416, 0]
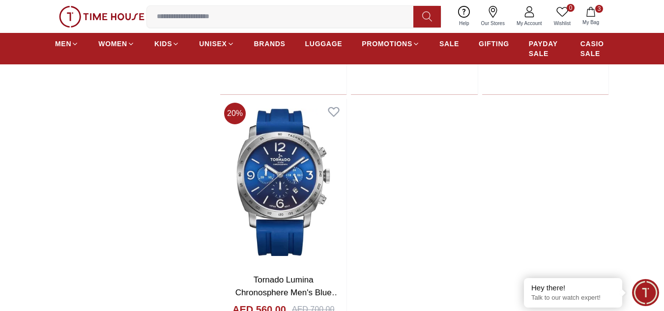
scroll to position [10903, 0]
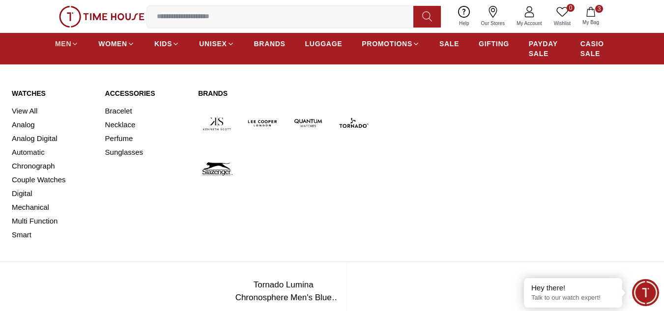
click at [72, 46] on icon at bounding box center [74, 43] width 7 height 7
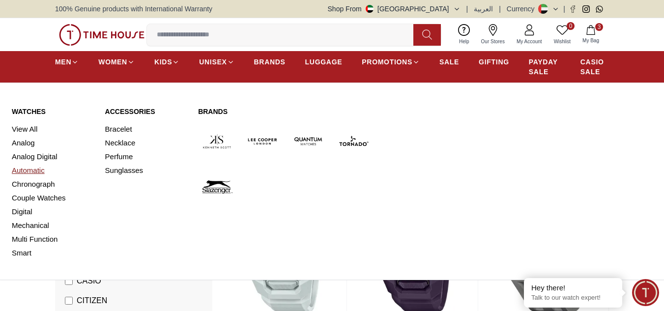
click at [37, 170] on link "Automatic" at bounding box center [53, 171] width 82 height 14
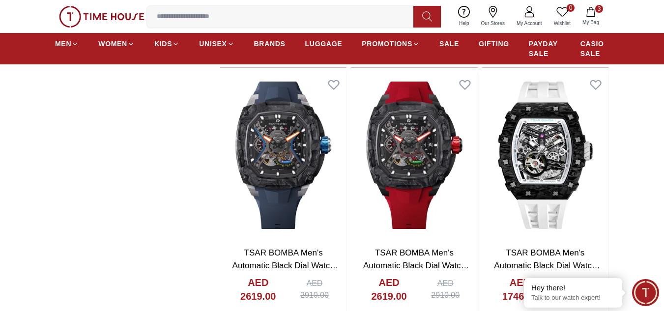
scroll to position [1130, 0]
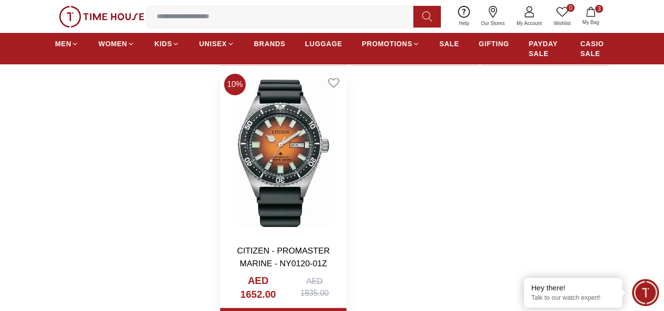
scroll to position [3683, 0]
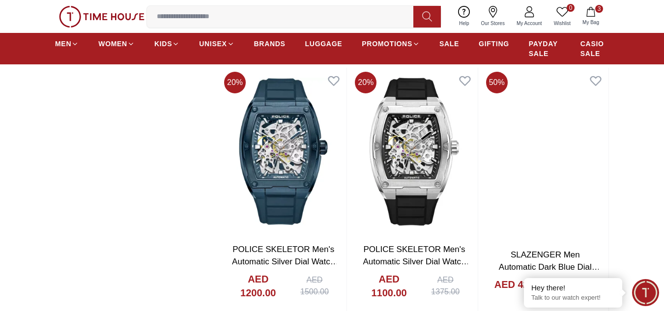
scroll to position [5009, 0]
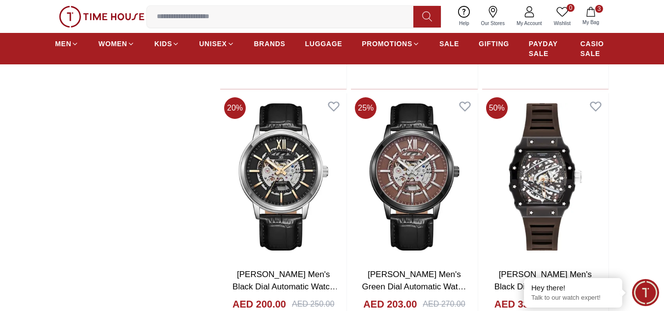
scroll to position [7612, 0]
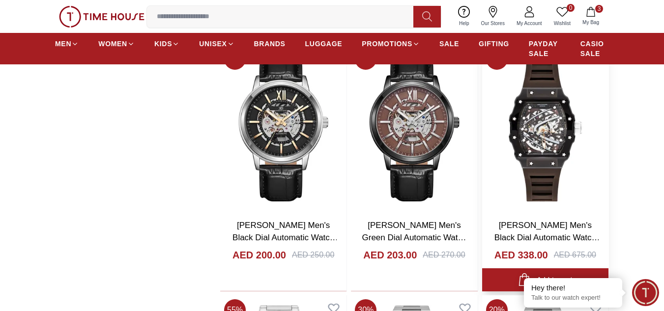
click at [555, 129] on img at bounding box center [545, 127] width 126 height 167
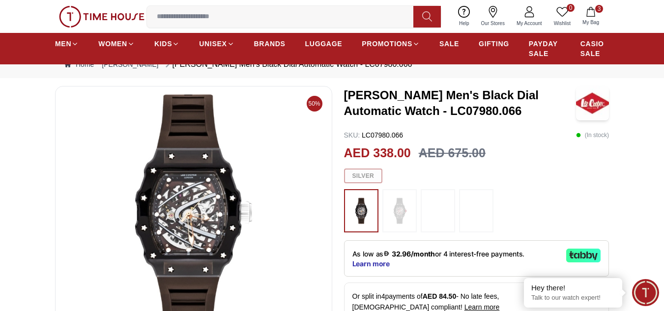
scroll to position [49, 0]
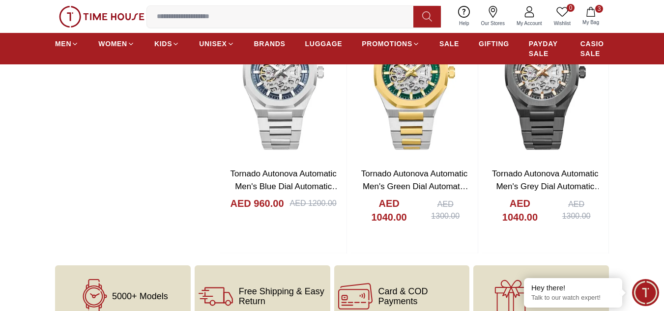
scroll to position [8140, 0]
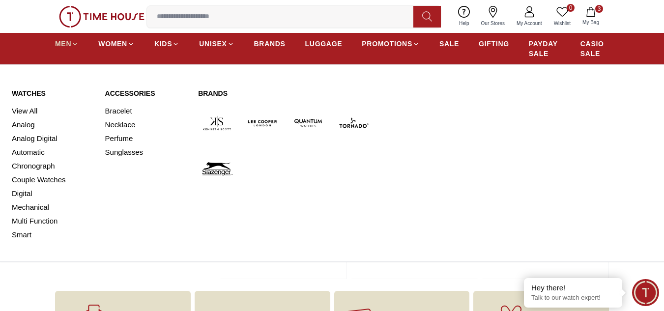
click at [64, 51] on link "MEN" at bounding box center [67, 44] width 24 height 18
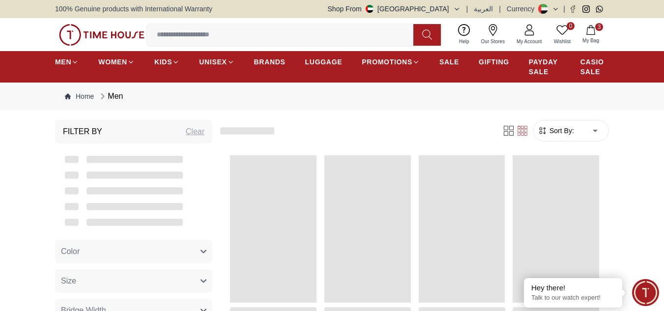
click at [64, 51] on div "0 Wishlist 3 My Bag Help Our Stores My Account 0 Wishlist 3 My Bag" at bounding box center [331, 34] width 553 height 33
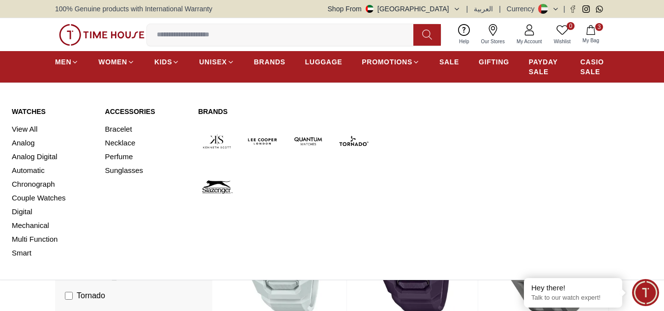
click at [75, 74] on ul "MEN WOMEN KIDS UNISEX BRANDS LUGGAGE PROMOTIONS SALE GIFTING PAYDAY SALE CASIO …" at bounding box center [331, 67] width 553 height 28
click at [74, 67] on link "MEN" at bounding box center [67, 62] width 24 height 18
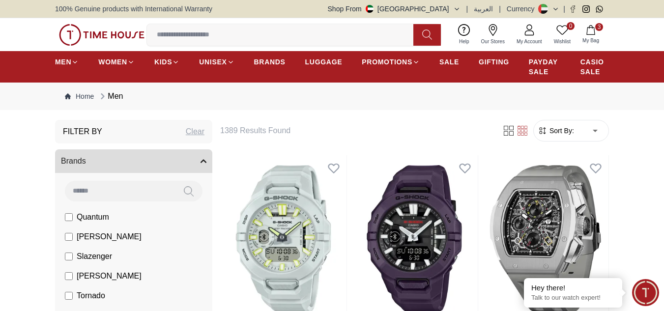
click at [101, 237] on span "[PERSON_NAME]" at bounding box center [109, 237] width 65 height 12
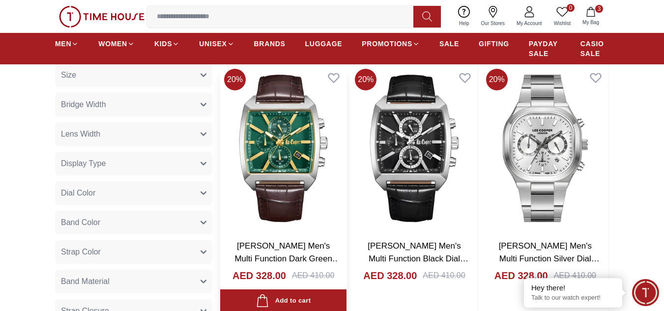
scroll to position [344, 0]
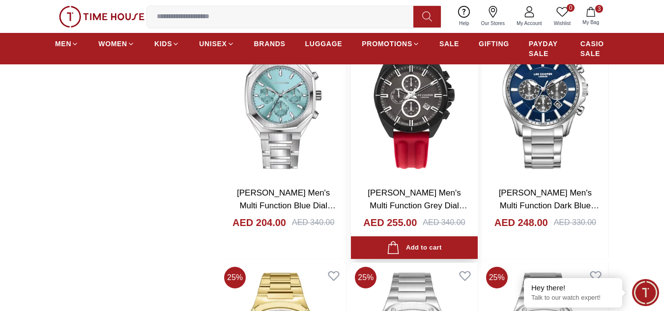
scroll to position [2456, 0]
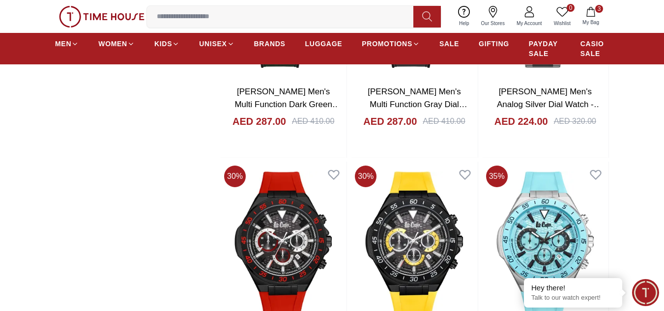
scroll to position [4813, 0]
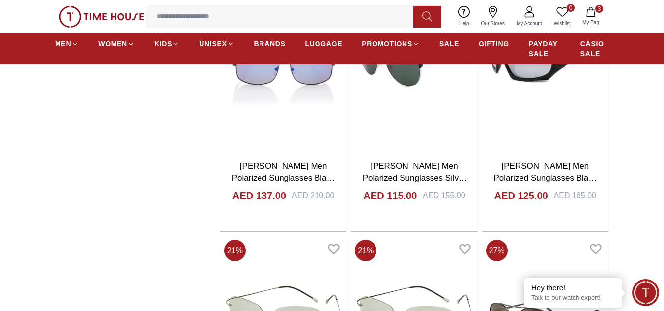
scroll to position [6090, 0]
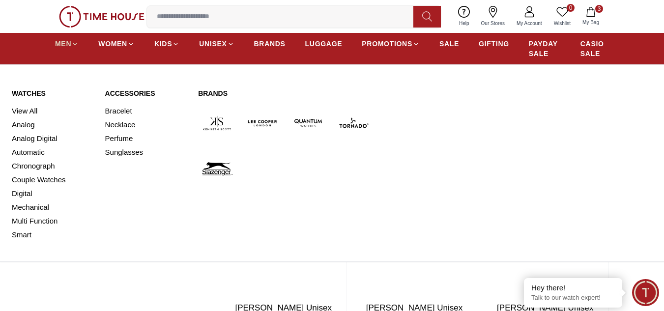
click at [69, 39] on span "MEN" at bounding box center [63, 44] width 16 height 10
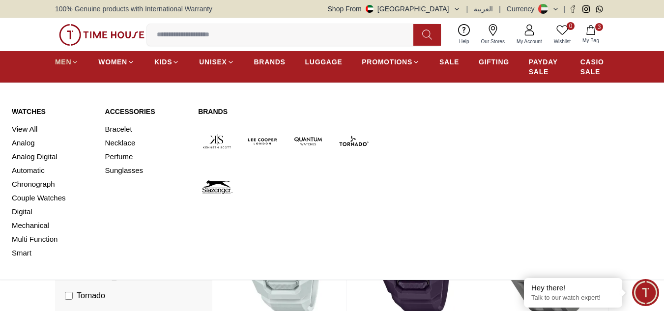
click at [56, 54] on link "MEN" at bounding box center [67, 62] width 24 height 18
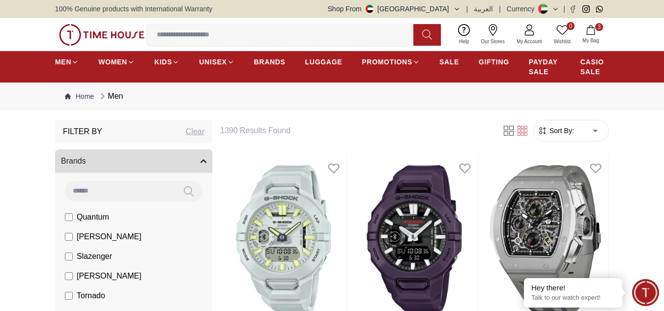
click at [101, 220] on span "Quantum" at bounding box center [93, 217] width 32 height 12
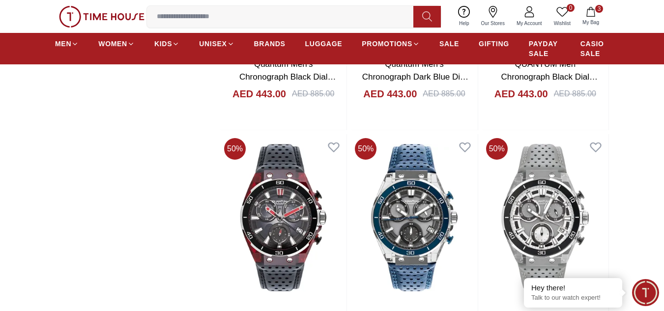
scroll to position [1277, 0]
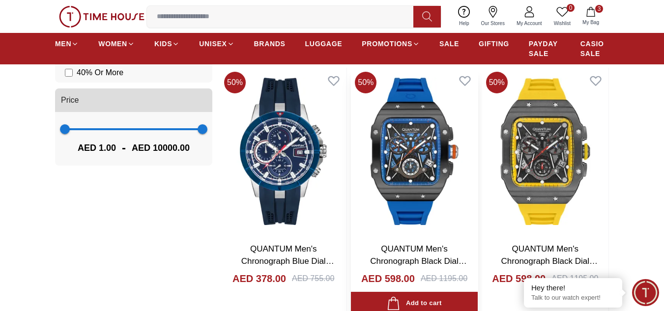
scroll to position [835, 0]
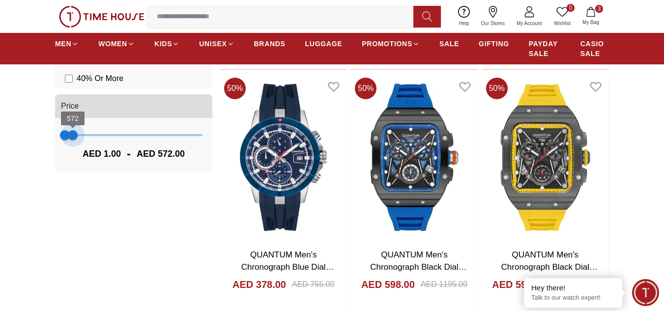
type input "***"
drag, startPoint x: 203, startPoint y: 138, endPoint x: 72, endPoint y: 141, distance: 130.7
click at [72, 140] on span "537" at bounding box center [72, 135] width 10 height 10
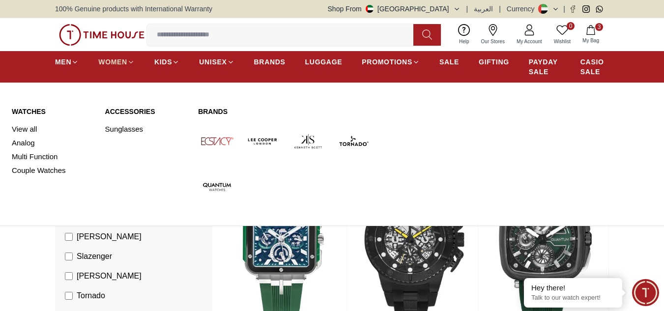
click at [127, 65] on icon at bounding box center [130, 61] width 7 height 7
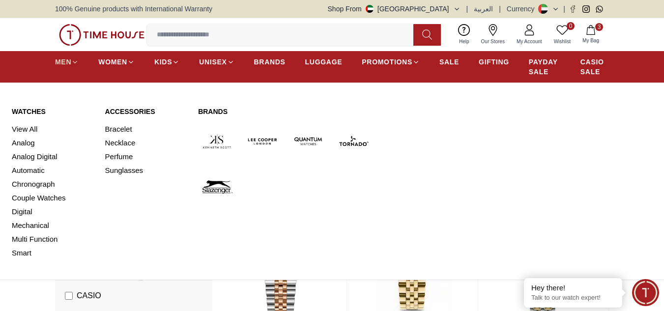
click at [77, 59] on icon at bounding box center [74, 61] width 7 height 7
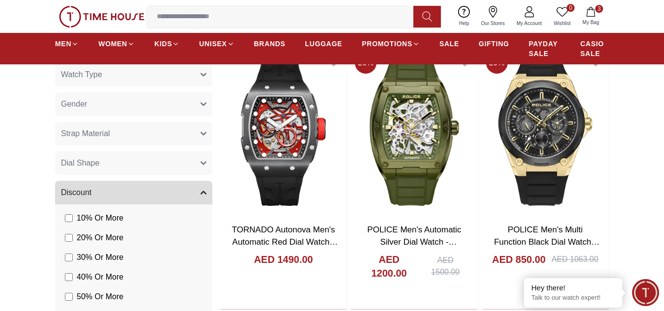
scroll to position [638, 0]
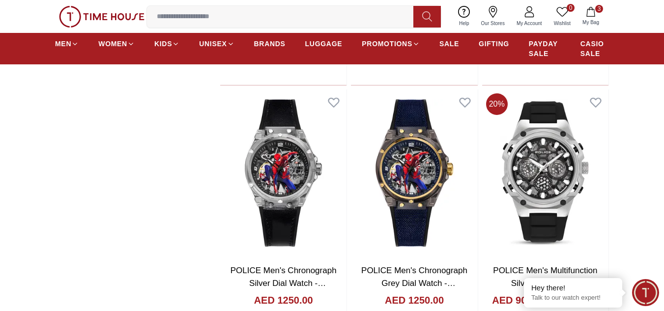
scroll to position [1375, 0]
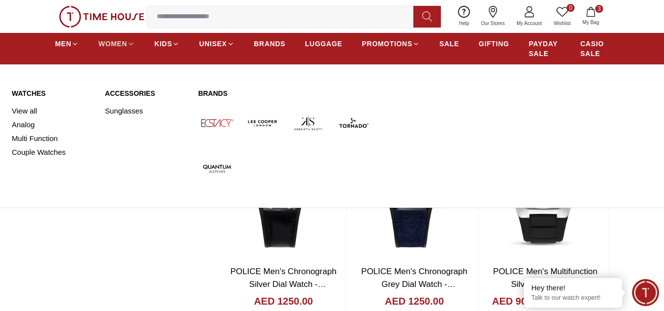
click at [117, 37] on link "WOMEN" at bounding box center [116, 44] width 36 height 18
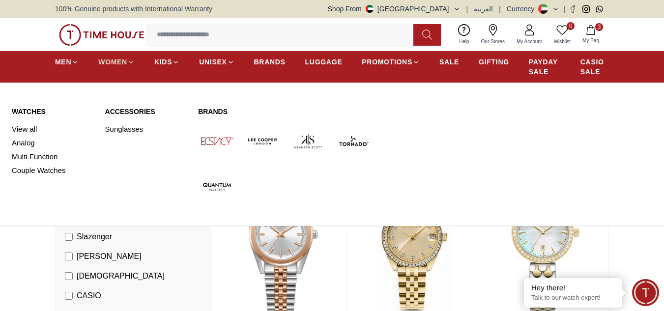
click at [123, 68] on link "WOMEN" at bounding box center [116, 62] width 36 height 18
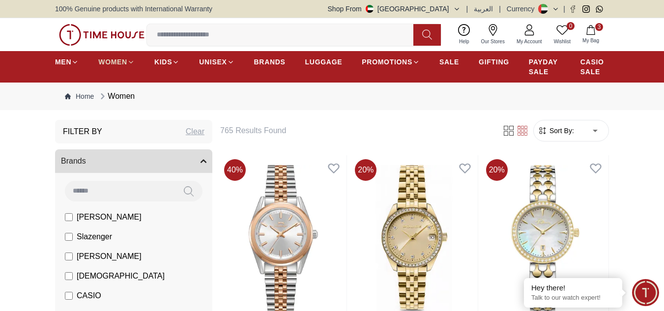
click at [124, 65] on span "WOMEN" at bounding box center [112, 62] width 29 height 10
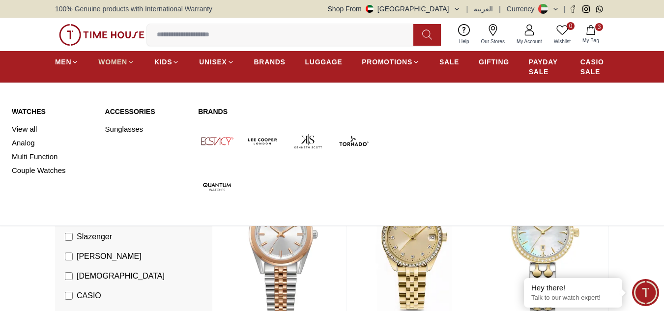
click at [121, 53] on link "WOMEN" at bounding box center [116, 62] width 36 height 18
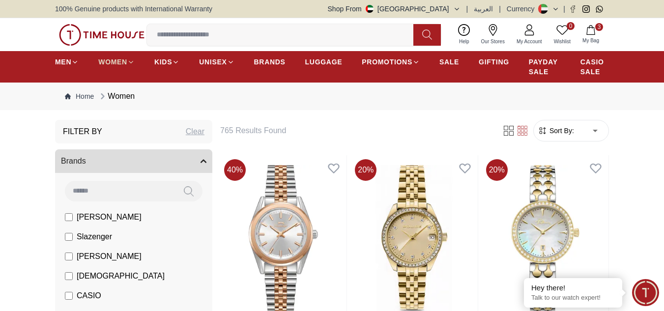
click at [121, 59] on span "WOMEN" at bounding box center [112, 62] width 29 height 10
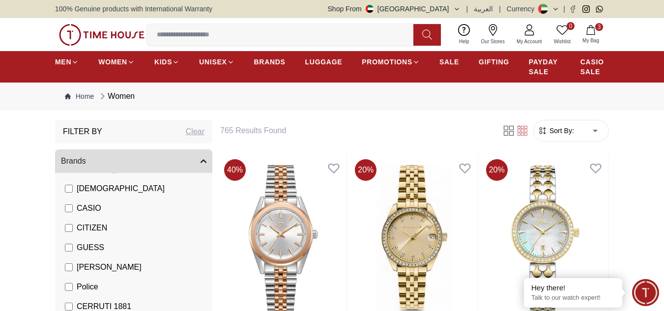
scroll to position [98, 0]
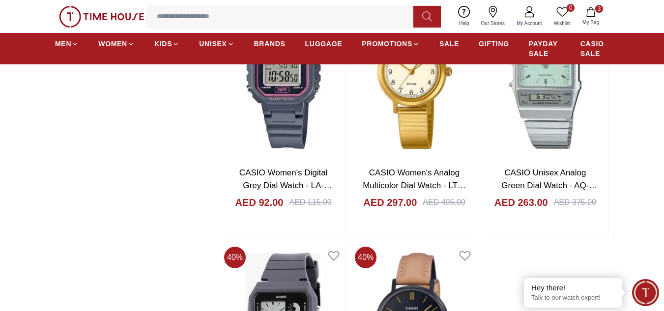
scroll to position [1424, 0]
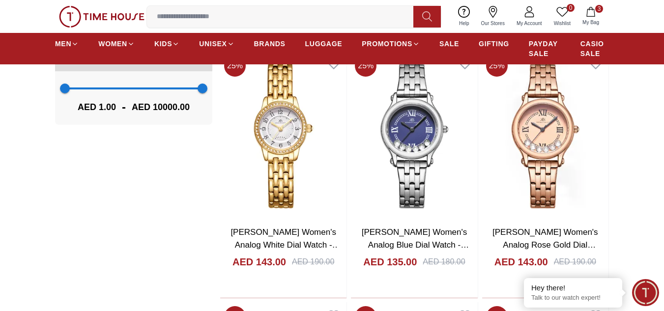
scroll to position [933, 0]
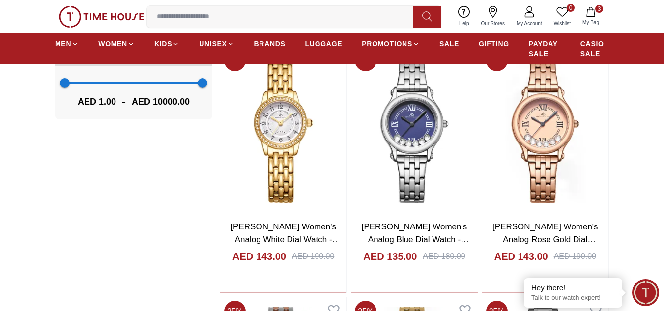
click at [593, 15] on icon "button" at bounding box center [590, 12] width 10 height 10
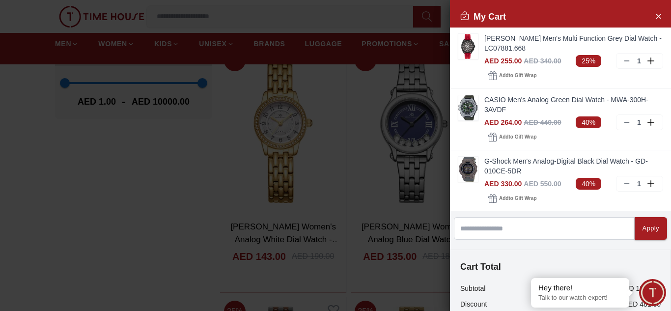
click at [375, 116] on div at bounding box center [335, 155] width 671 height 311
click at [166, 124] on div at bounding box center [335, 155] width 671 height 311
click at [650, 18] on button "Close Account" at bounding box center [658, 16] width 16 height 16
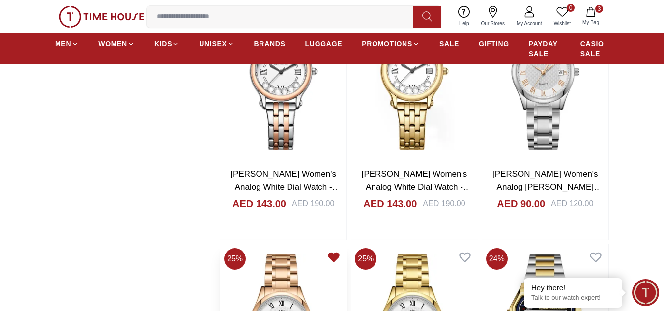
scroll to position [1375, 0]
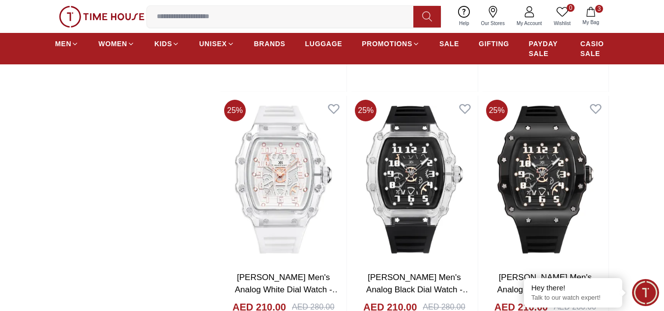
scroll to position [2406, 0]
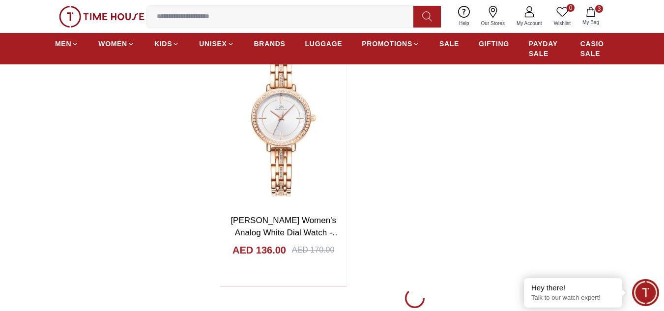
scroll to position [3733, 0]
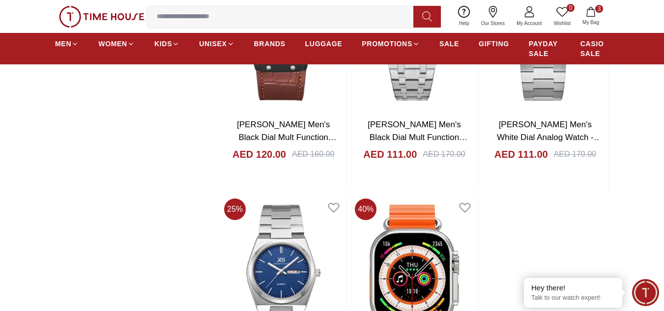
scroll to position [6974, 0]
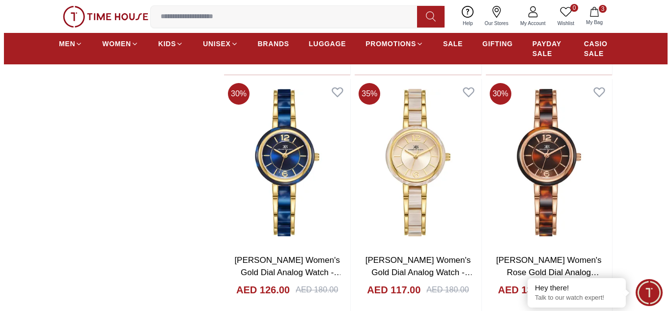
scroll to position [6188, 0]
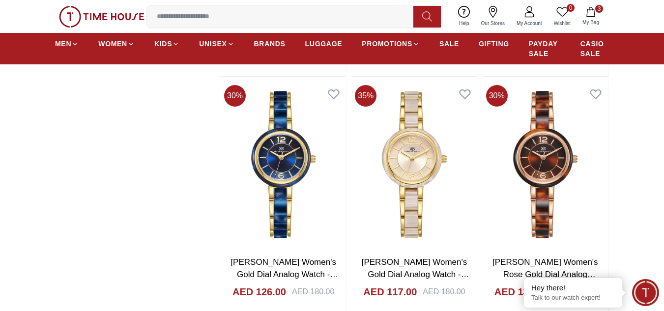
click at [592, 16] on icon "button" at bounding box center [590, 12] width 8 height 10
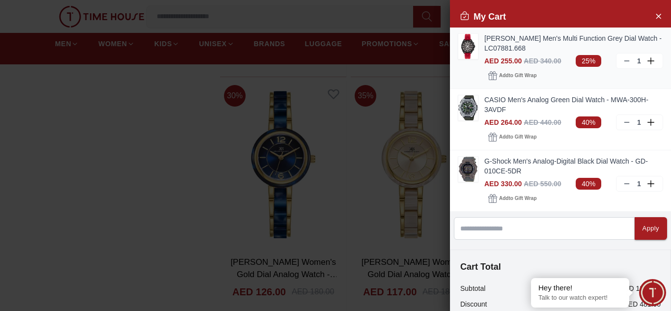
click at [476, 46] on img at bounding box center [468, 46] width 20 height 25
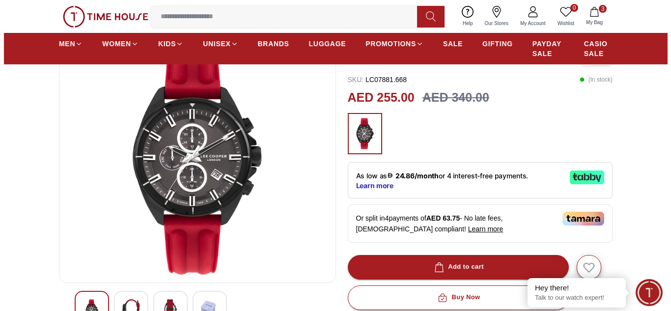
scroll to position [98, 0]
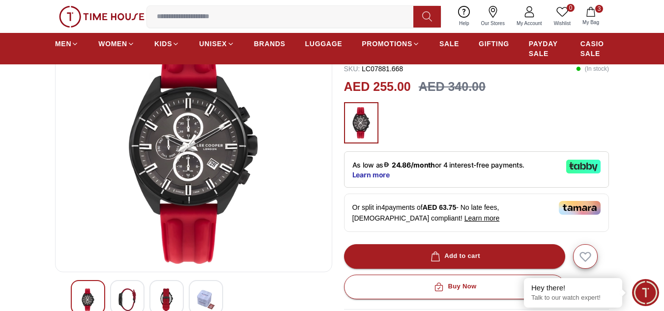
click at [594, 11] on icon "button" at bounding box center [590, 12] width 10 height 10
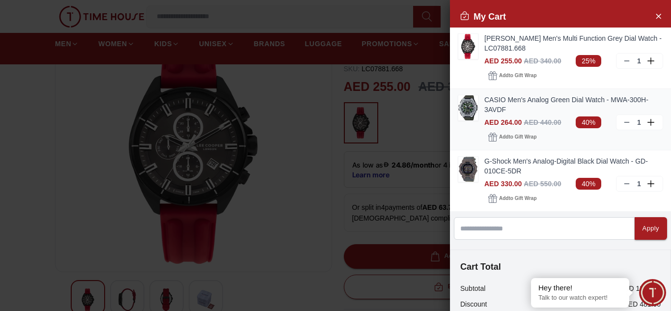
click at [475, 108] on img at bounding box center [468, 107] width 20 height 25
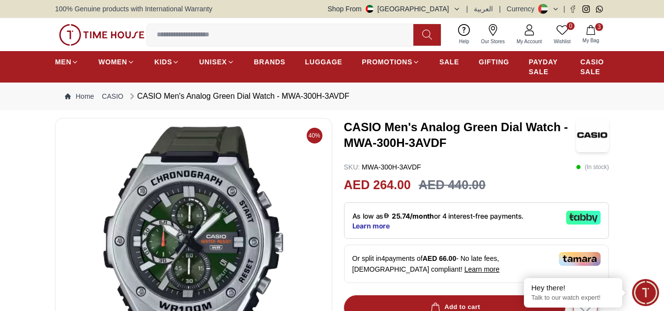
scroll to position [49, 0]
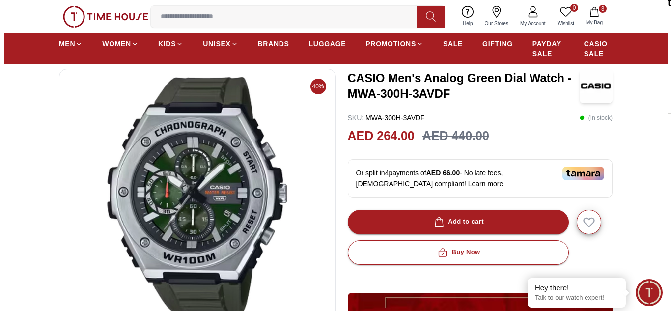
scroll to position [98, 0]
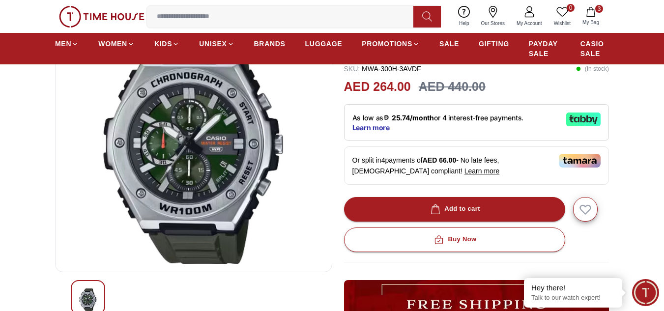
click at [589, 16] on icon "button" at bounding box center [590, 12] width 8 height 10
